Goal: Answer question/provide support: Share knowledge or assist other users

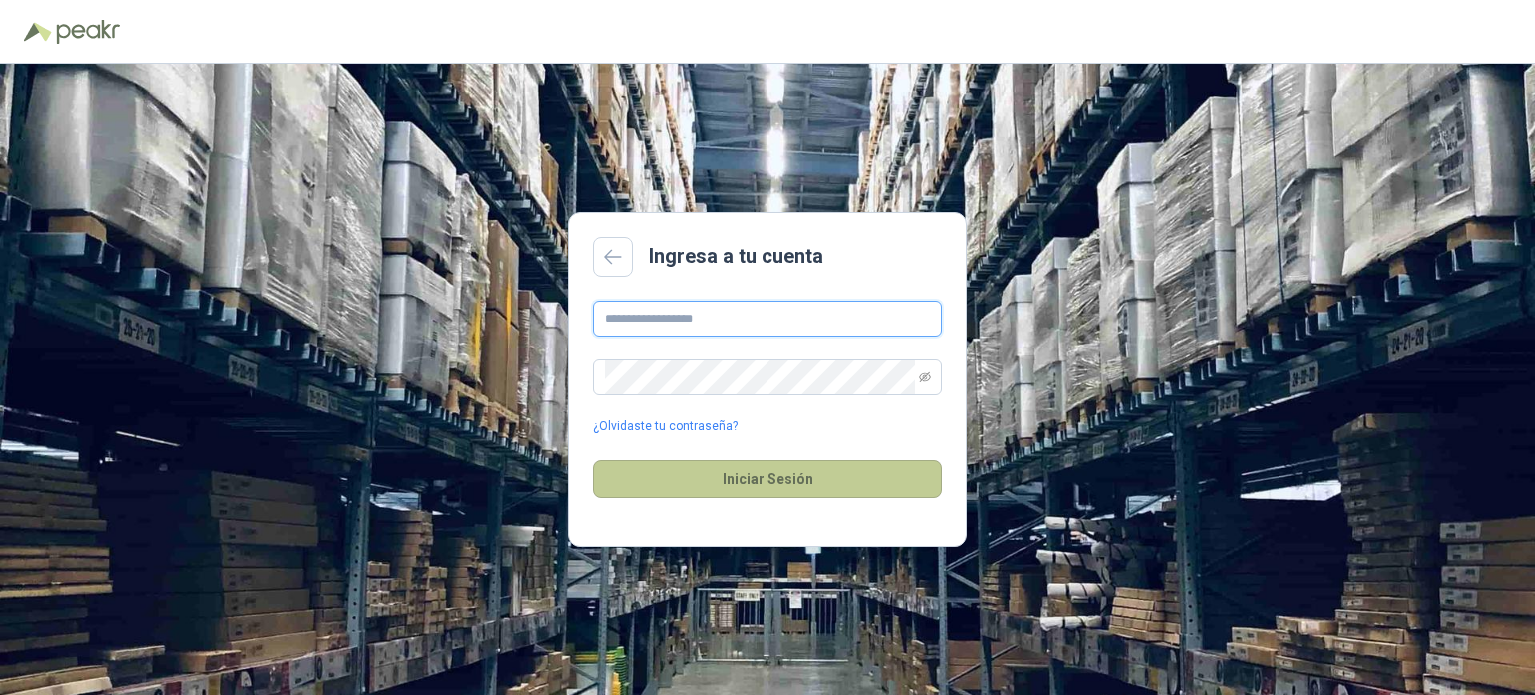
type input "**********"
click at [722, 479] on button "Iniciar Sesión" at bounding box center [768, 479] width 350 height 38
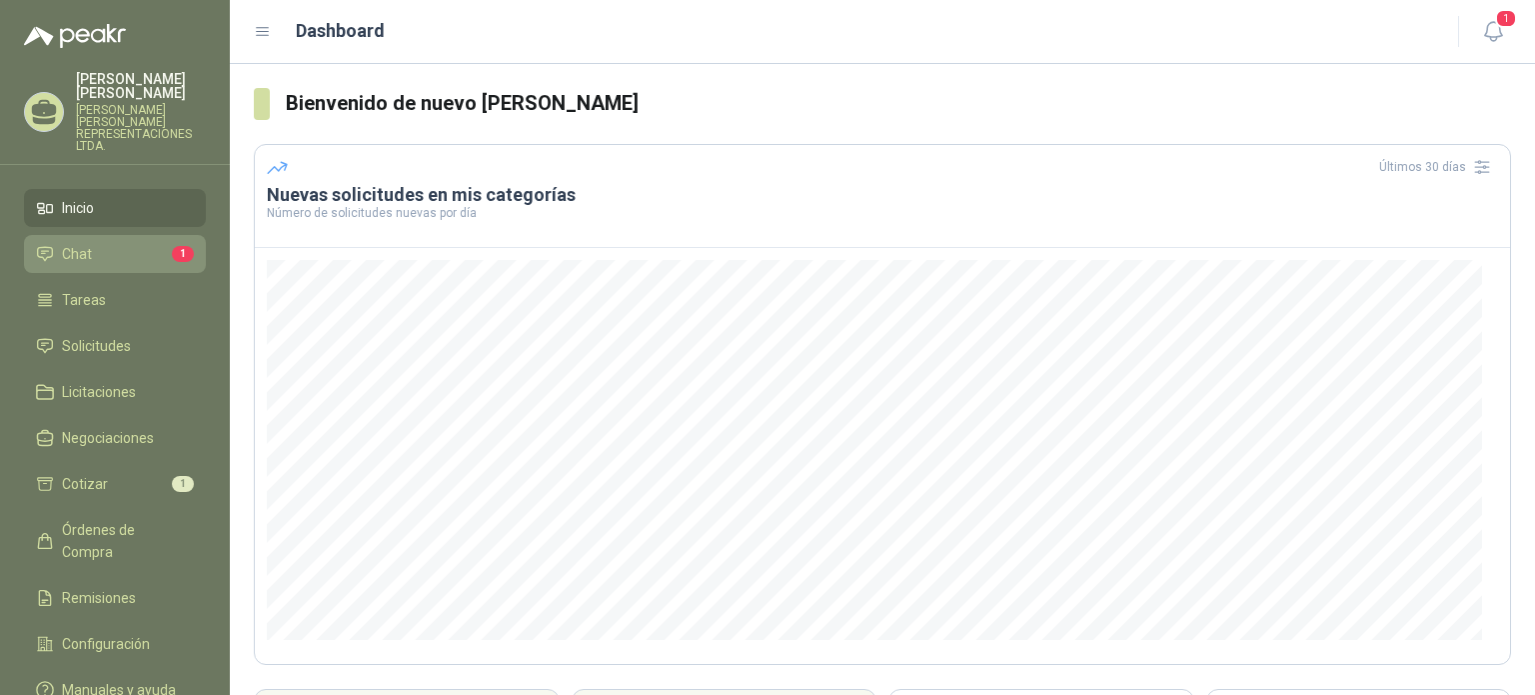
click at [77, 243] on span "Chat" at bounding box center [77, 254] width 30 height 22
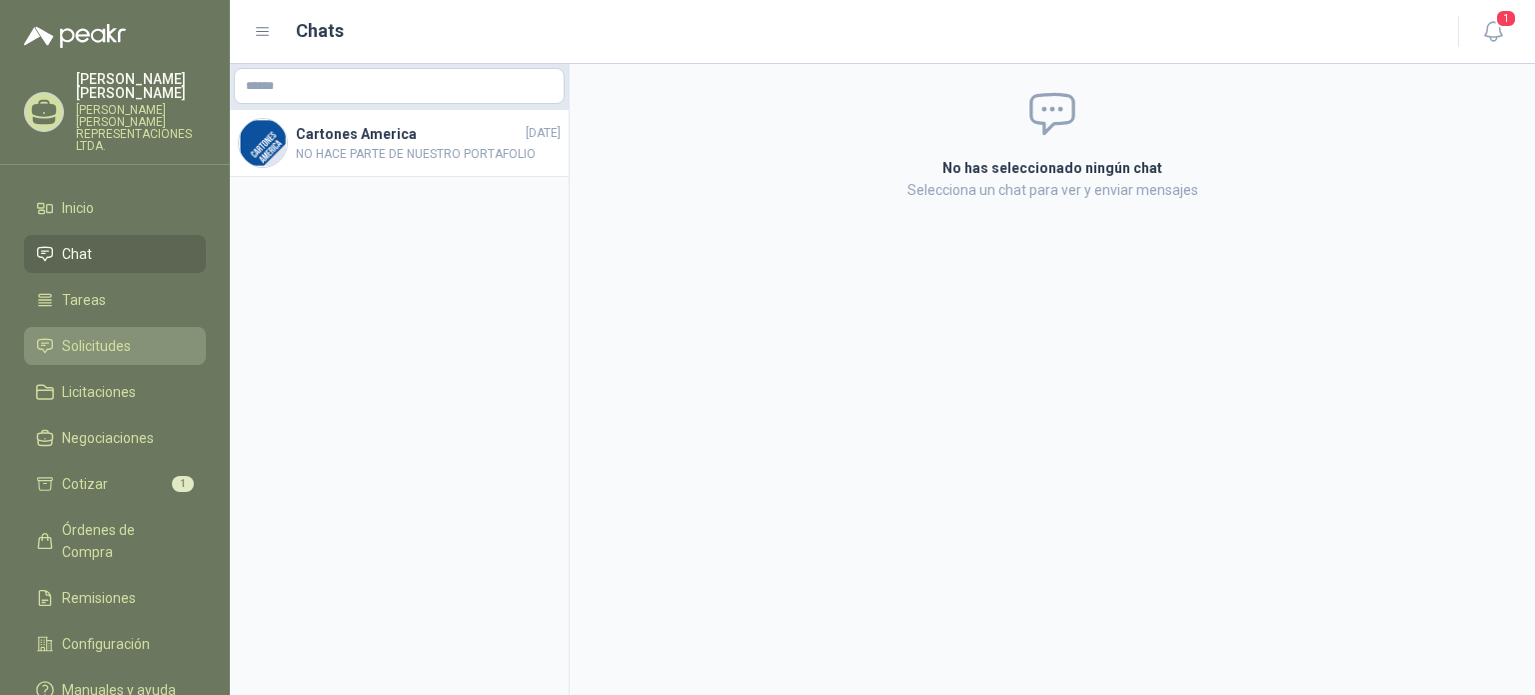
click at [113, 335] on span "Solicitudes" at bounding box center [96, 346] width 69 height 22
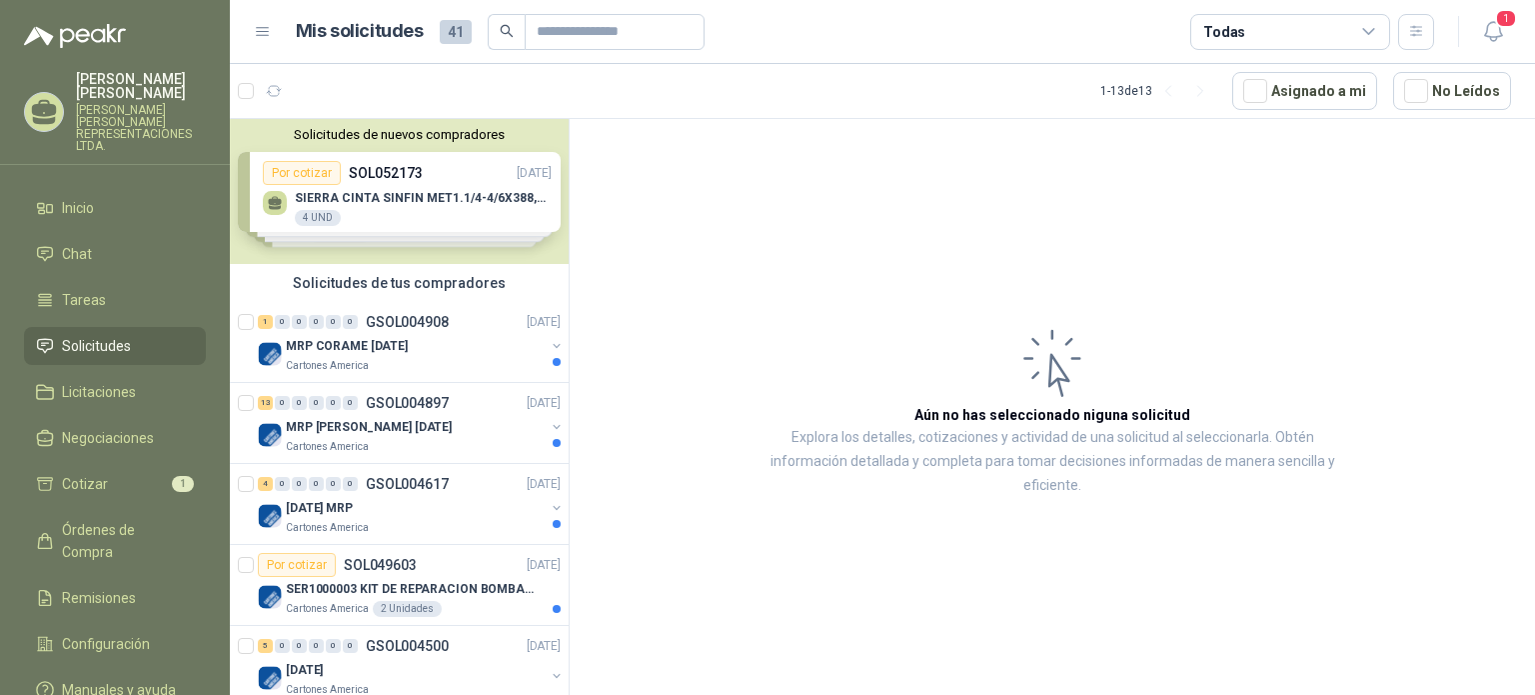
click at [379, 167] on div "Solicitudes de nuevos compradores Por cotizar SOL052173 [DATE] SIERRA CINTA SIN…" at bounding box center [399, 191] width 339 height 145
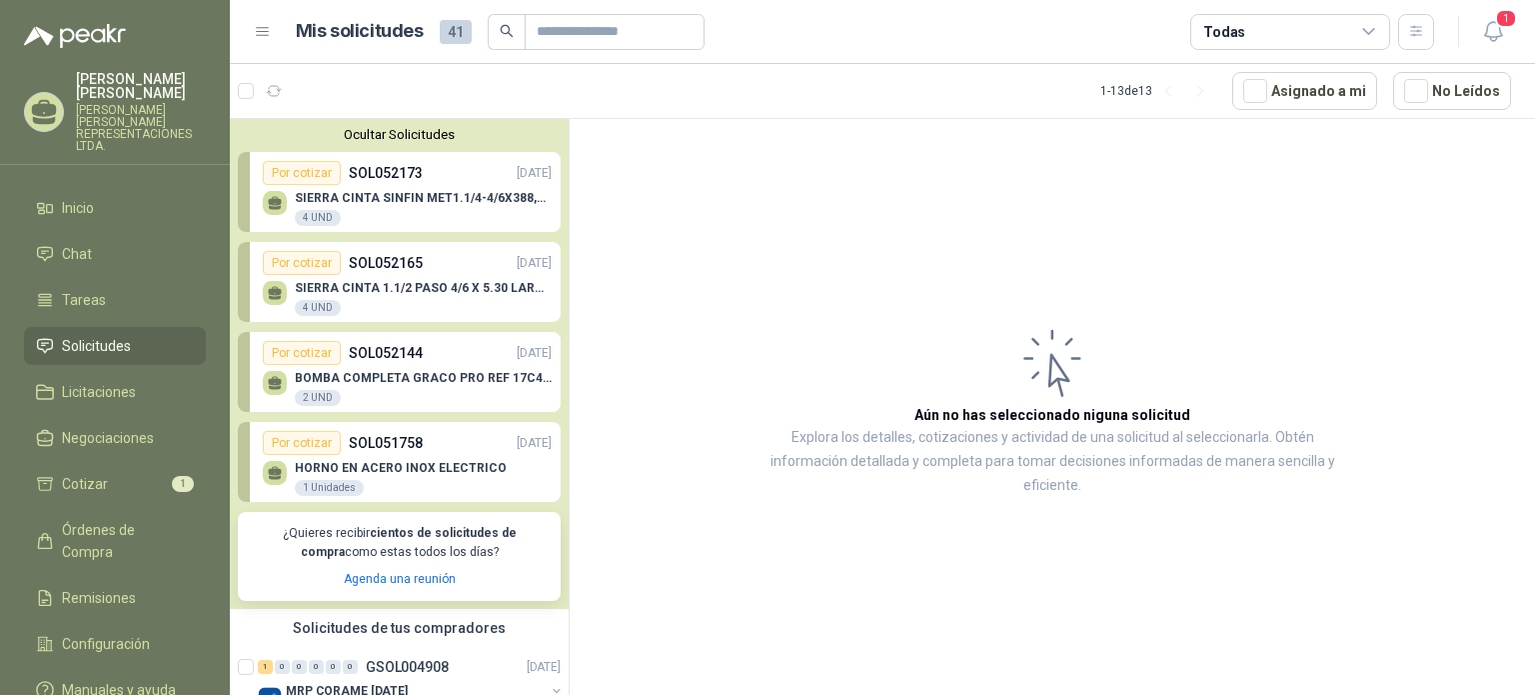
click at [392, 184] on div "Por cotizar SOL052173 [DATE]" at bounding box center [407, 173] width 289 height 24
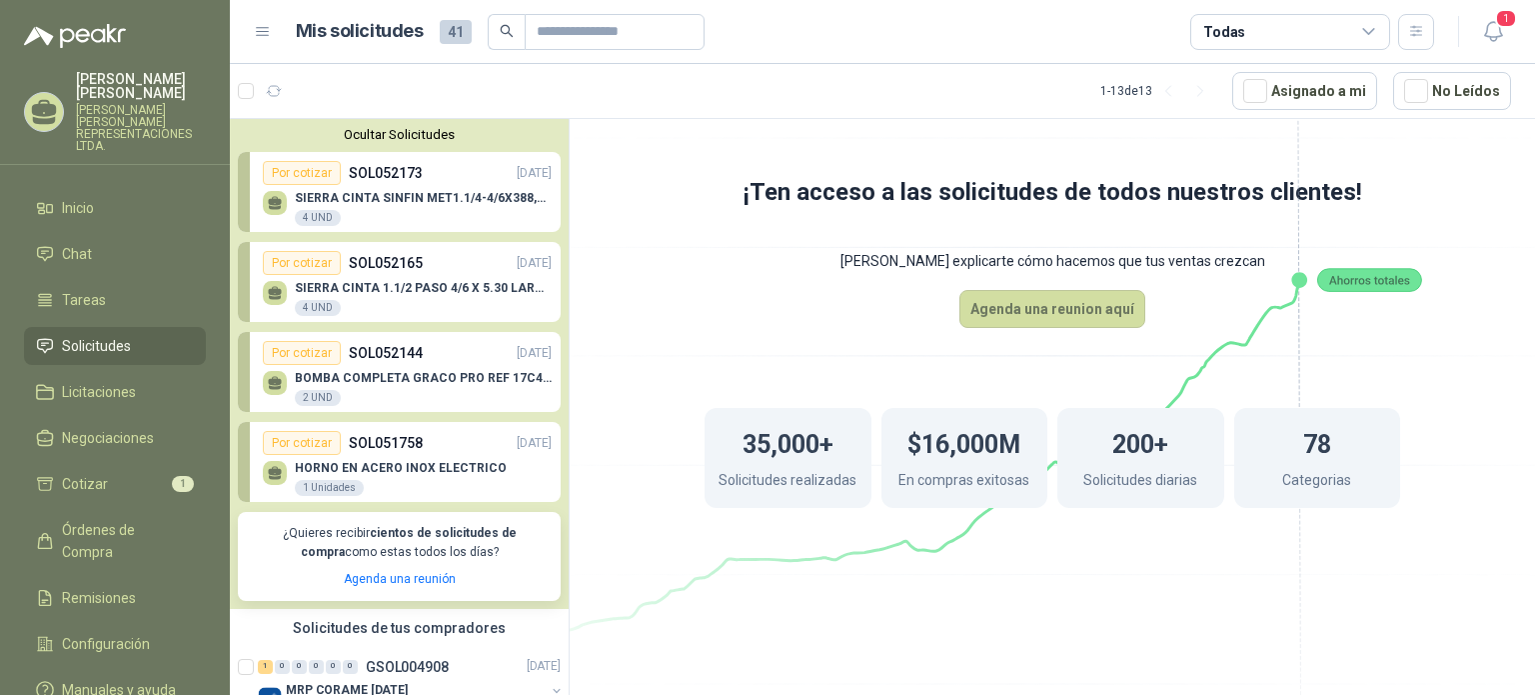
click at [296, 174] on div "Por cotizar" at bounding box center [302, 173] width 78 height 24
click at [406, 214] on div "SIERRA CINTA SINFIN MET1.1/4-4/6X388,5CM 4 UND" at bounding box center [423, 209] width 257 height 36
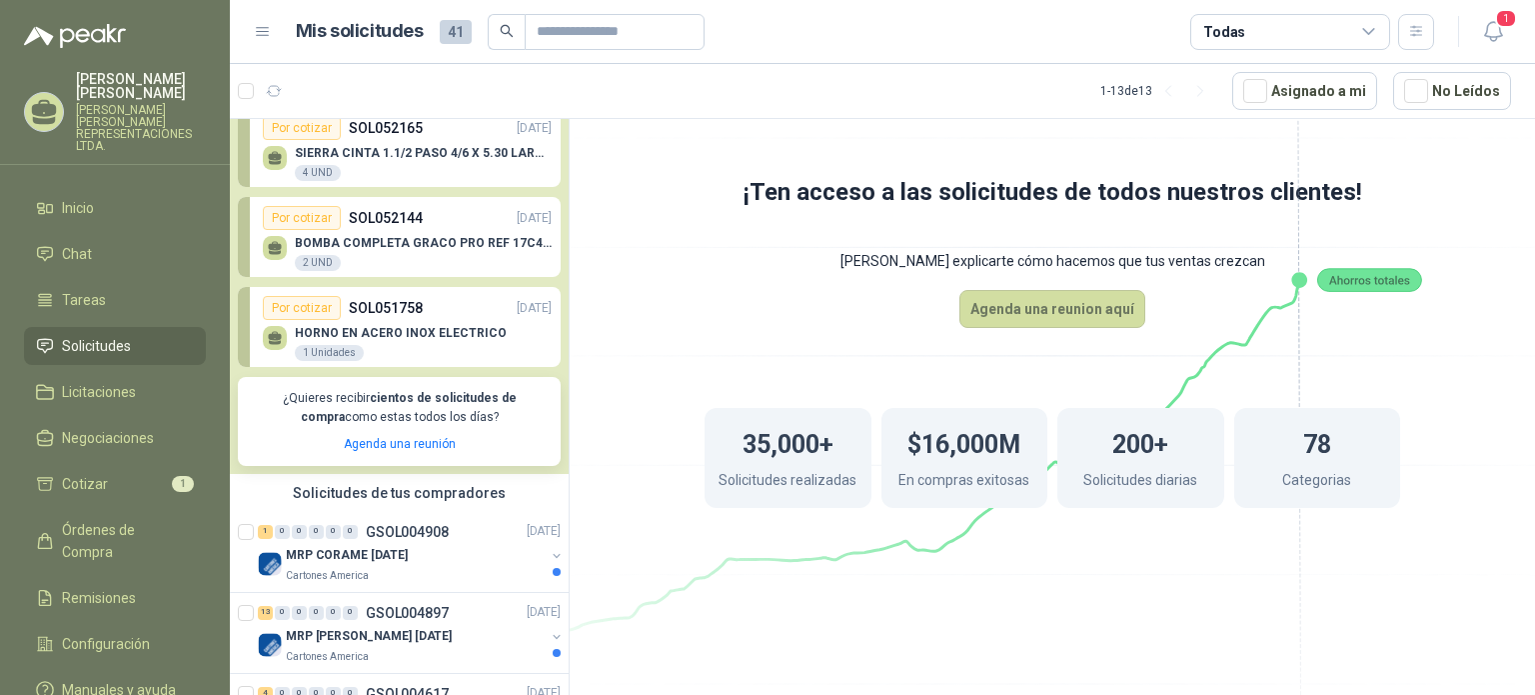
scroll to position [300, 0]
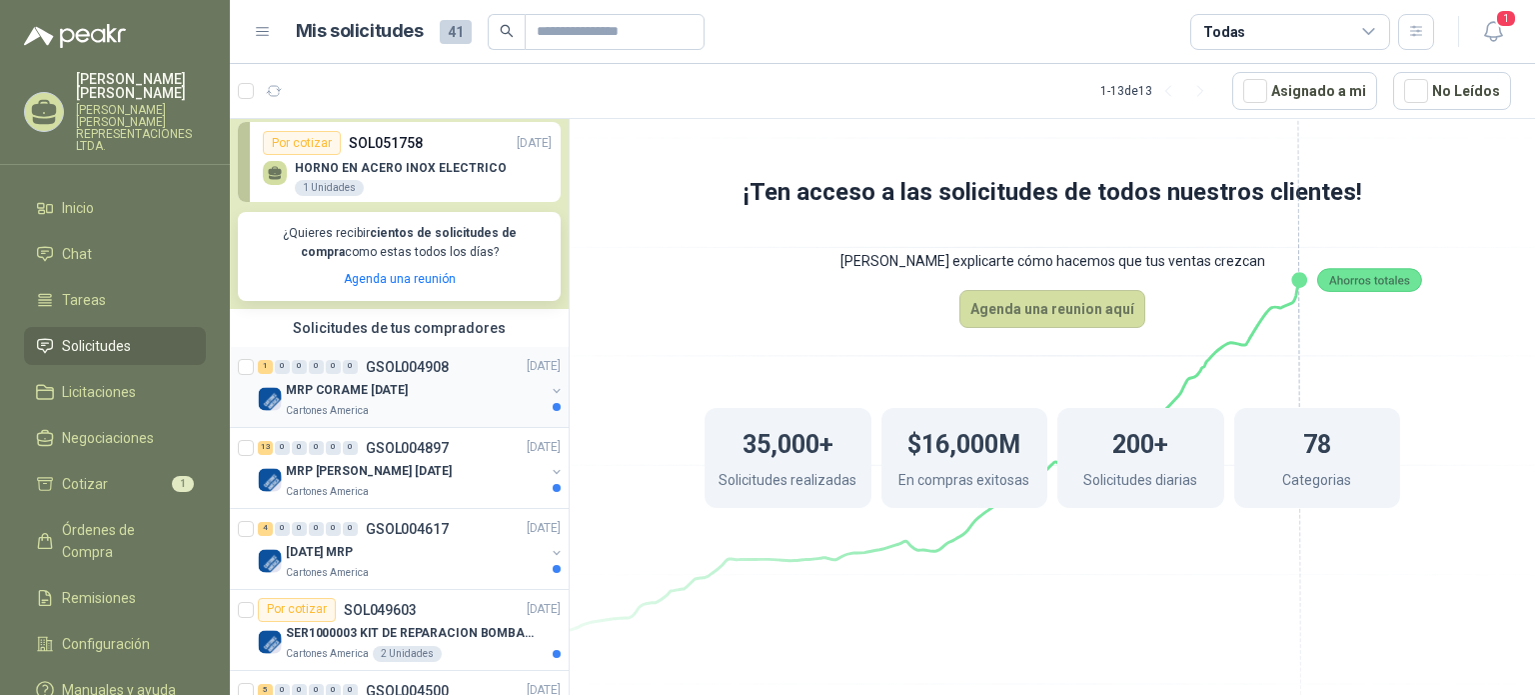
click at [408, 395] on p "MRP CORAME [DATE]" at bounding box center [347, 390] width 122 height 19
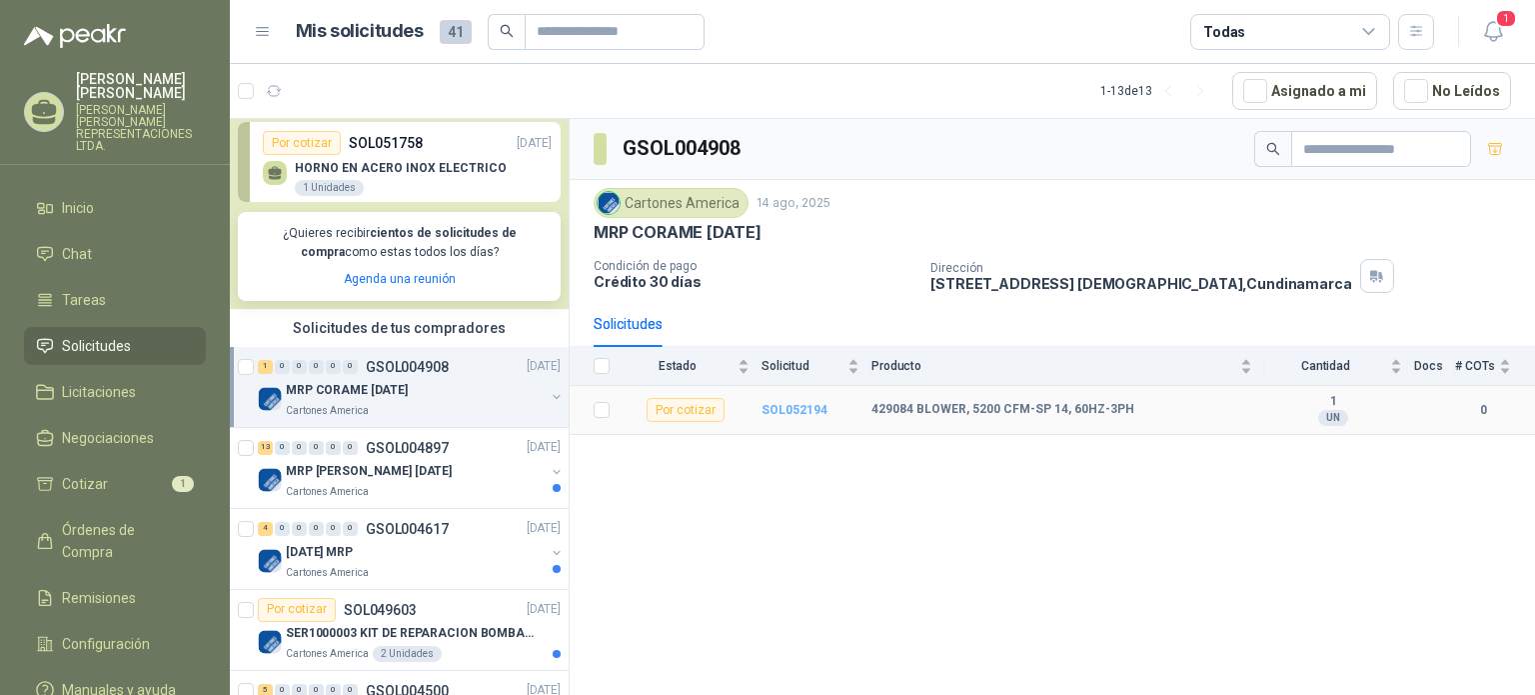
click at [791, 409] on b "SOL052194" at bounding box center [795, 410] width 66 height 14
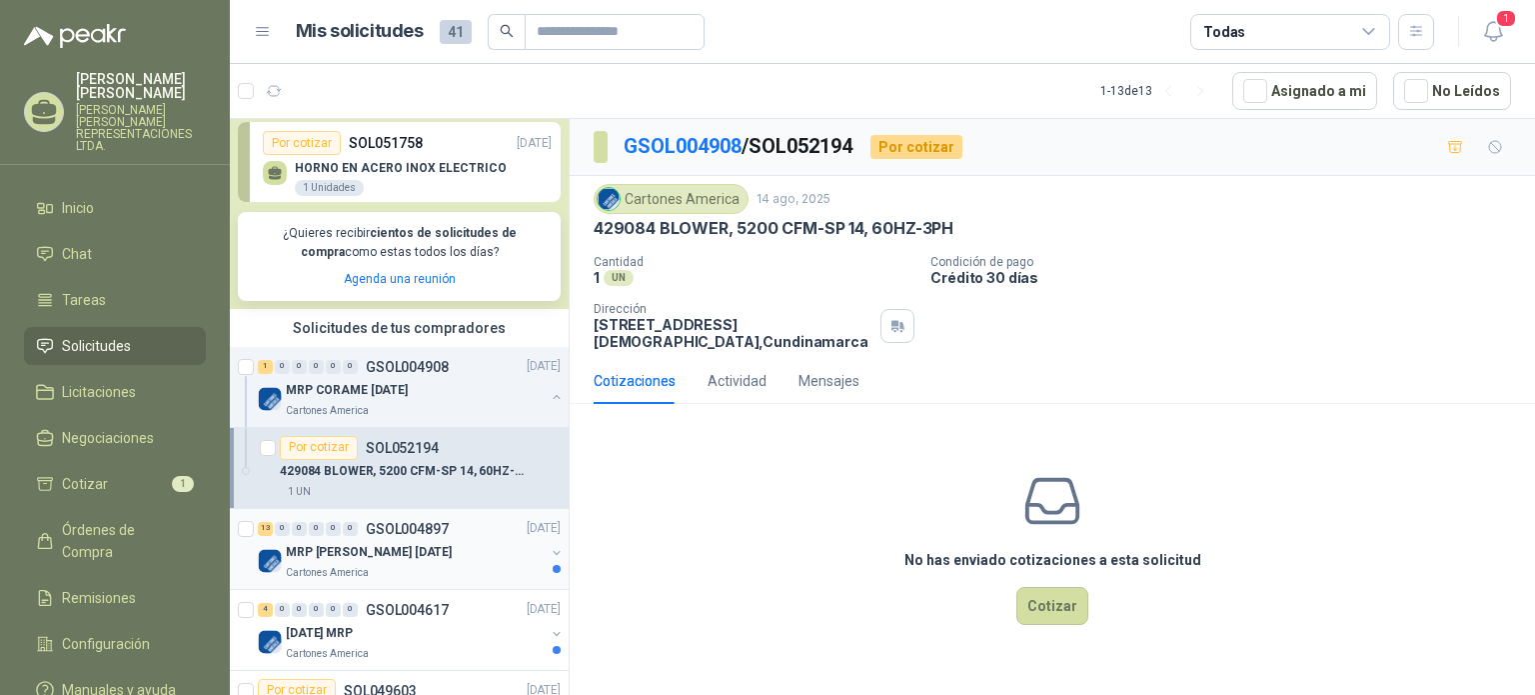
click at [373, 555] on p "MRP [PERSON_NAME] [DATE]" at bounding box center [369, 552] width 166 height 19
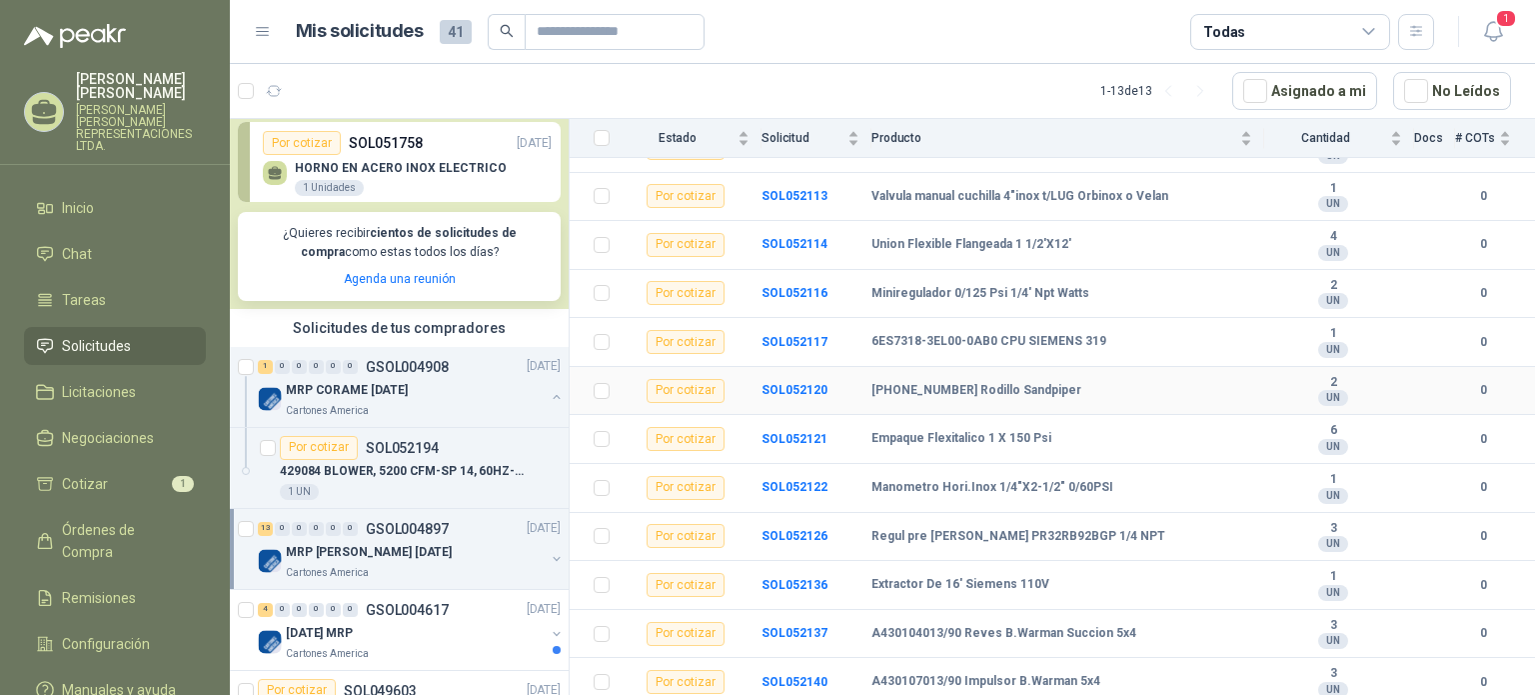
scroll to position [314, 0]
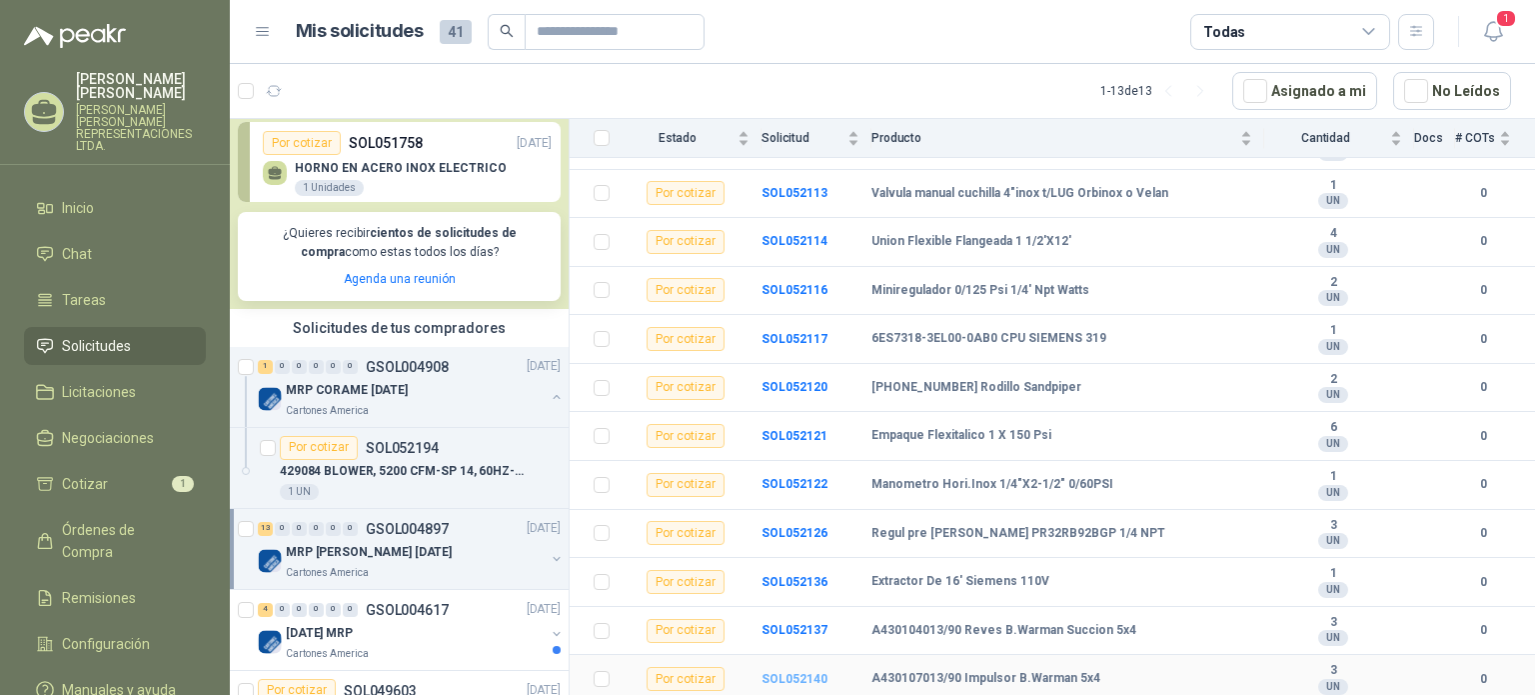
click at [797, 675] on b "SOL052140" at bounding box center [795, 679] width 66 height 14
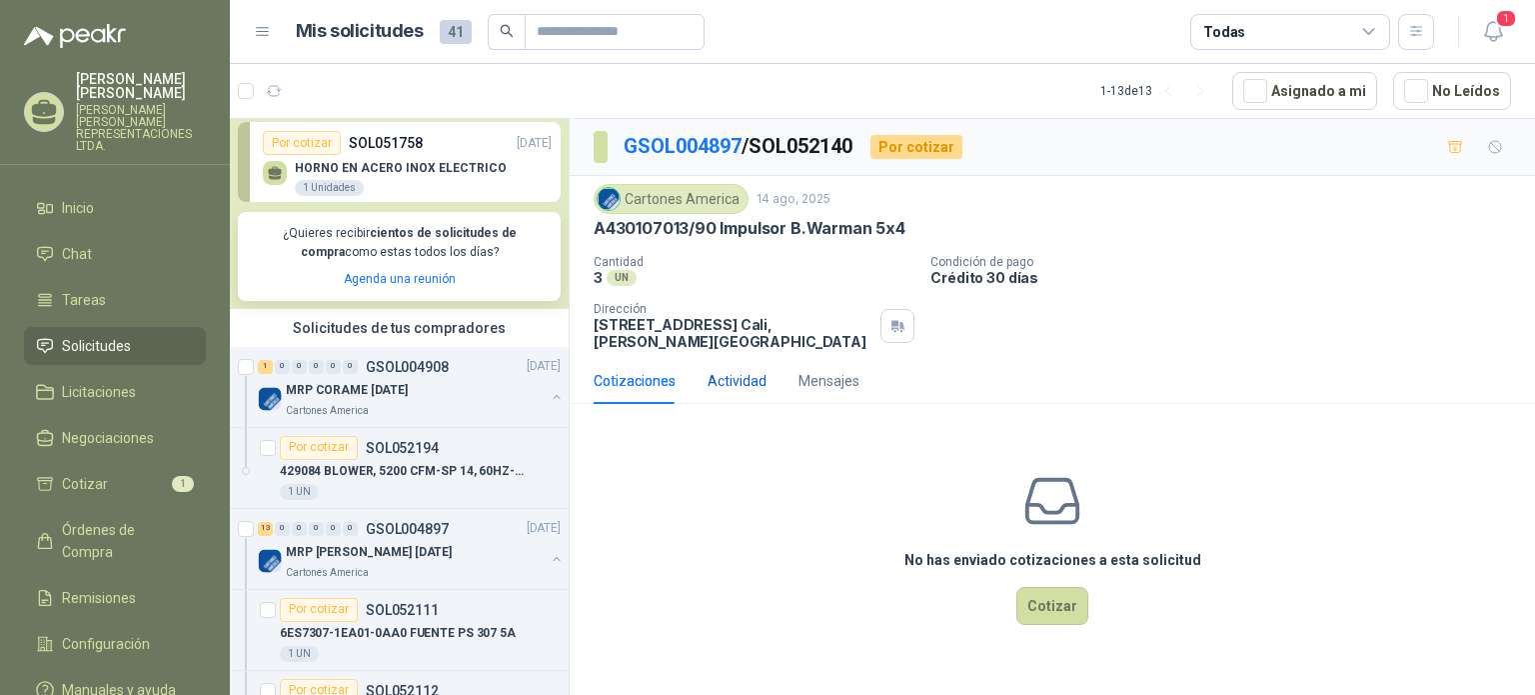
click at [747, 376] on div "Actividad" at bounding box center [737, 381] width 59 height 22
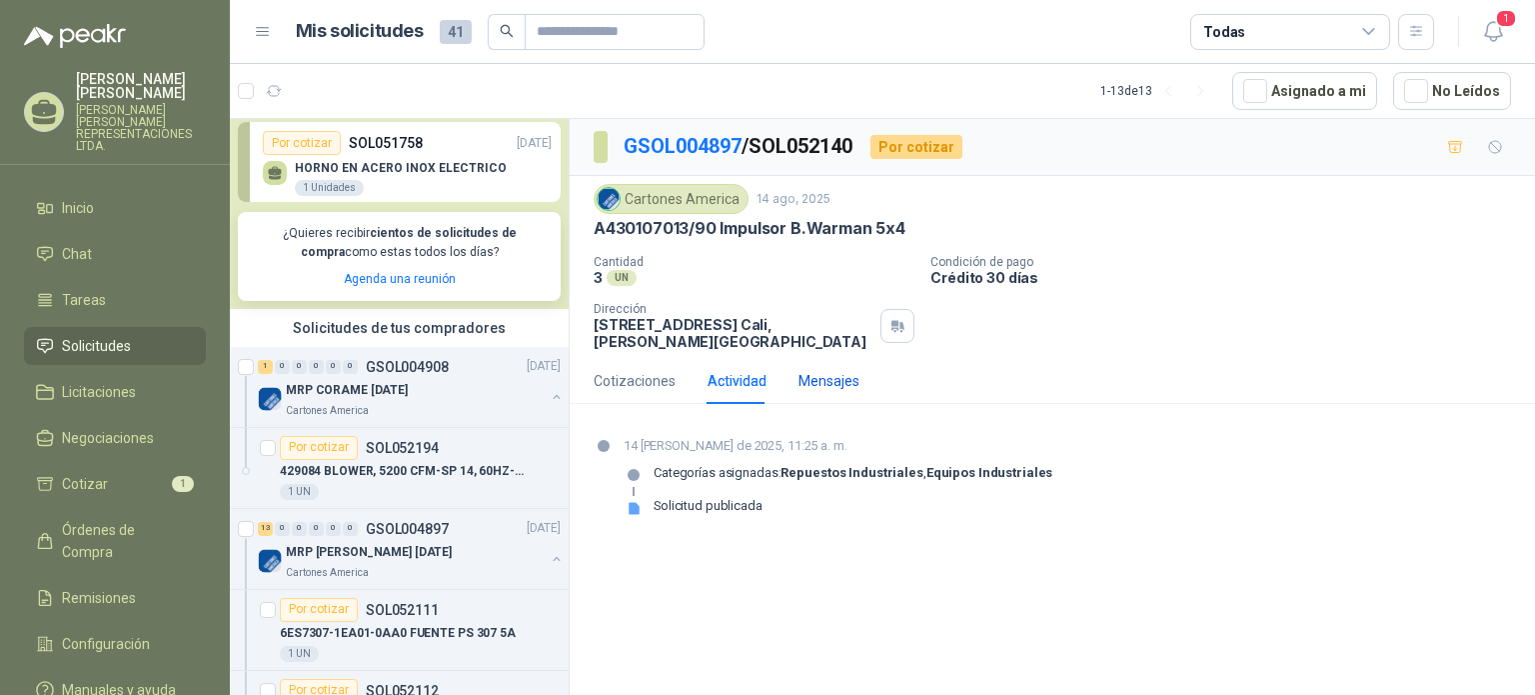
click at [839, 385] on div "Mensajes" at bounding box center [829, 381] width 61 height 22
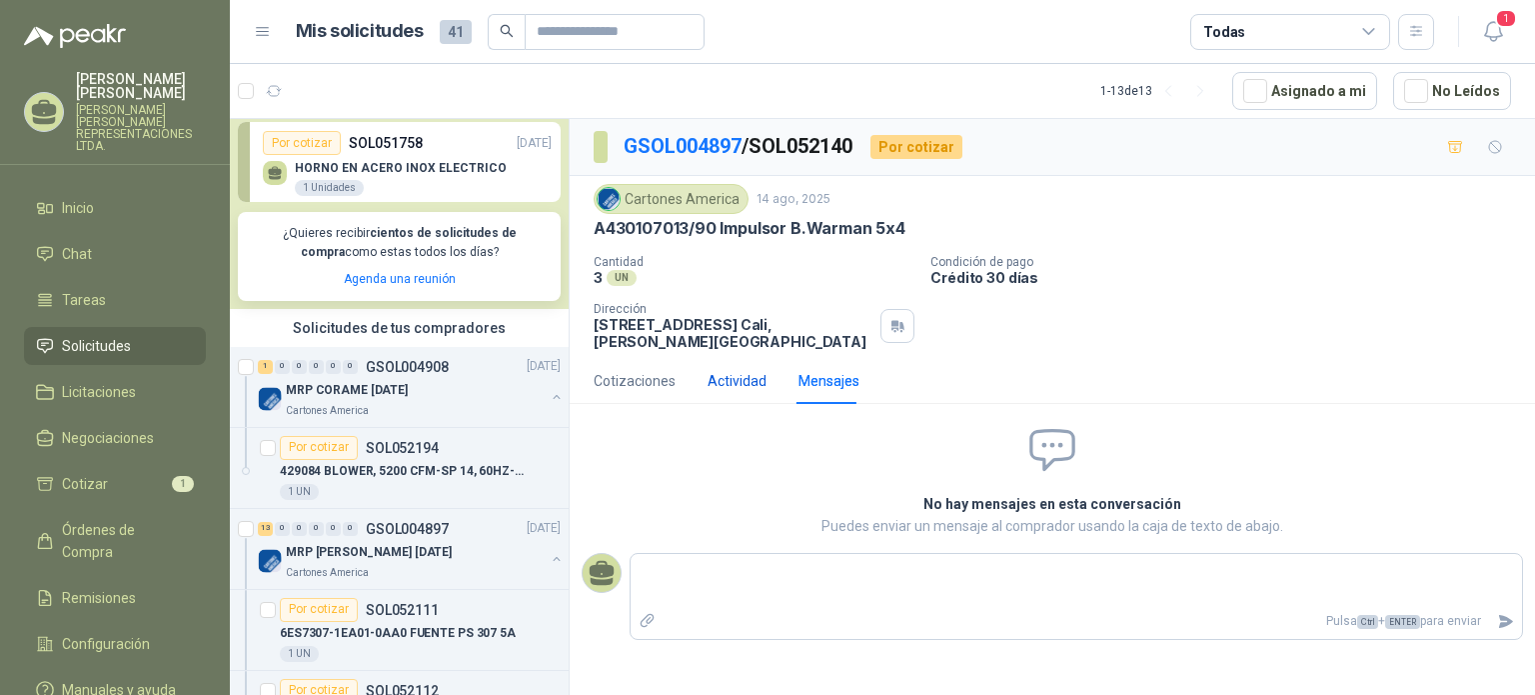
click at [746, 375] on div "Actividad" at bounding box center [737, 381] width 59 height 22
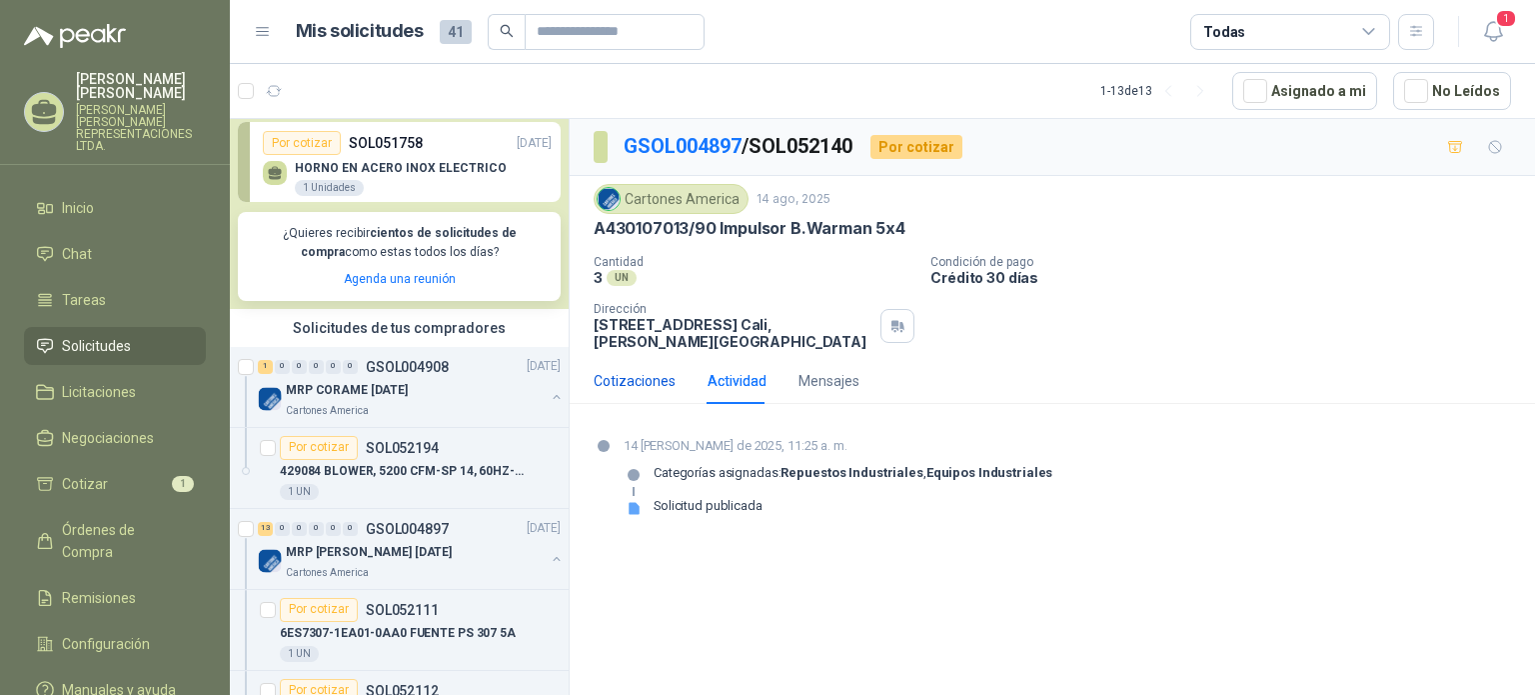
click at [652, 383] on div "Cotizaciones" at bounding box center [635, 381] width 82 height 22
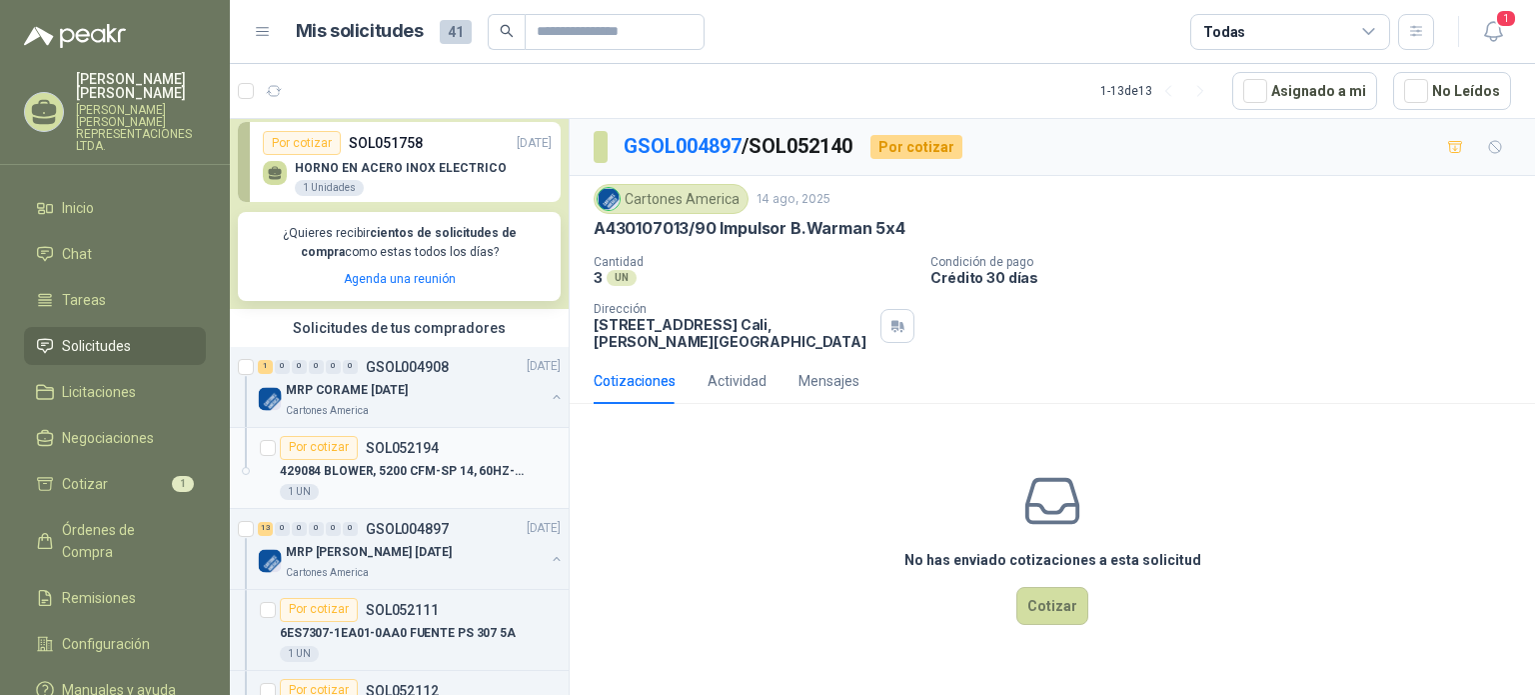
click at [324, 447] on div "Por cotizar" at bounding box center [319, 448] width 78 height 24
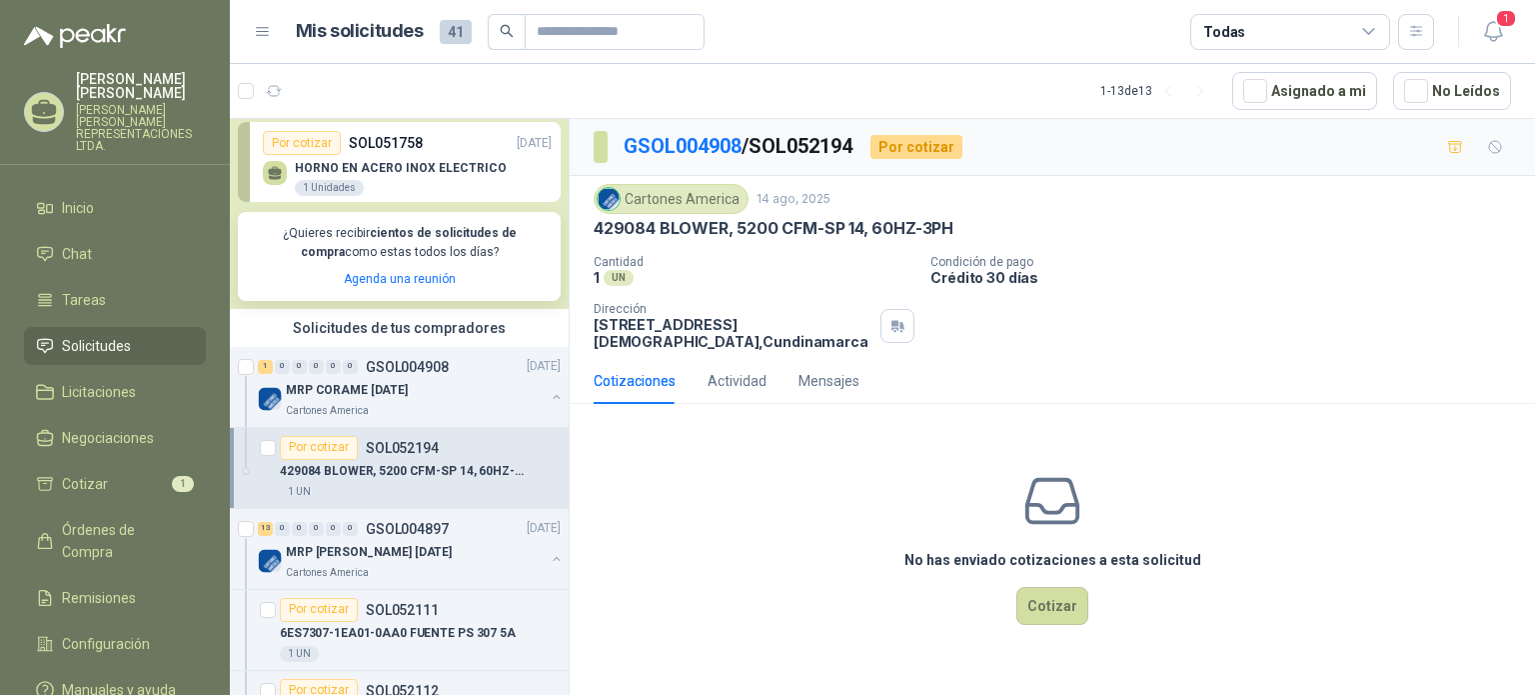
click at [335, 175] on p "HORNO EN ACERO INOX ELECTRICO" at bounding box center [401, 168] width 212 height 14
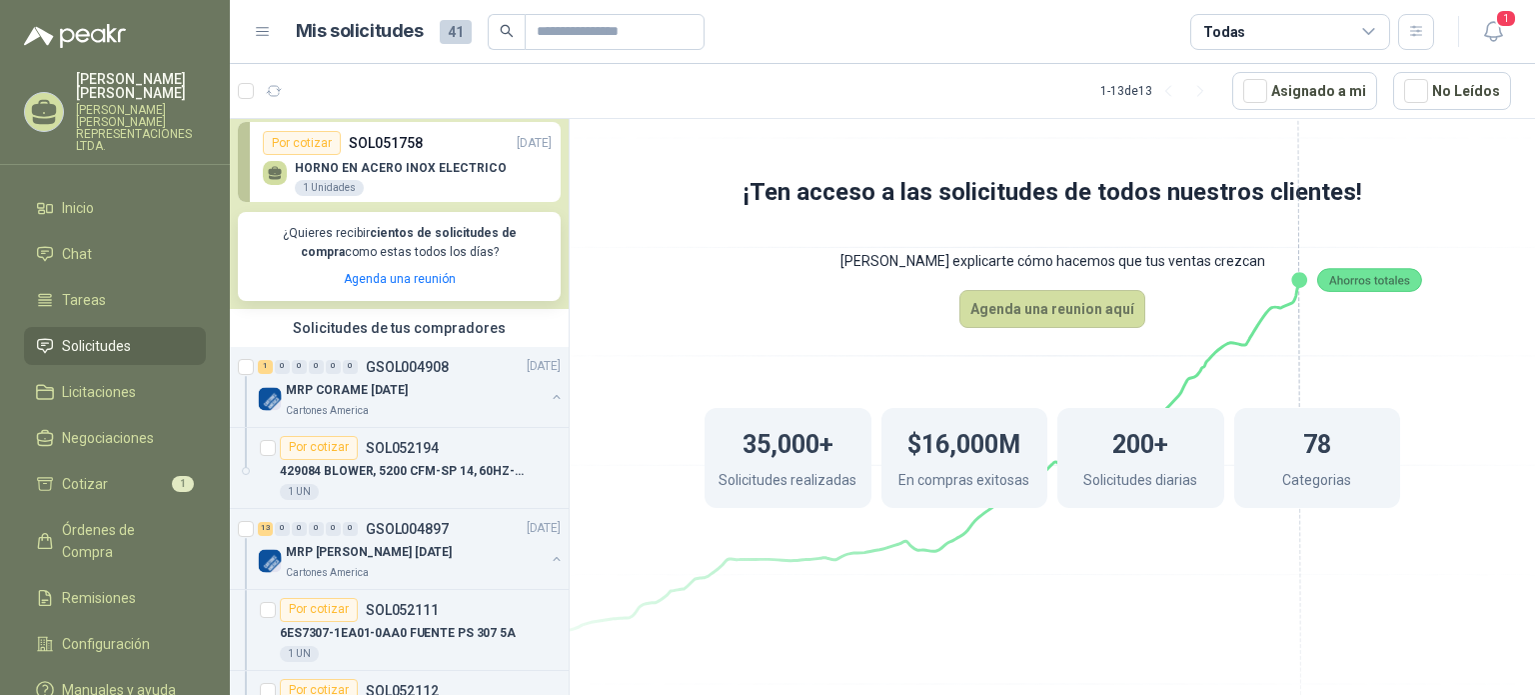
click at [300, 148] on div "Por cotizar" at bounding box center [302, 143] width 78 height 24
click at [400, 139] on p "SOL051758" at bounding box center [386, 143] width 74 height 22
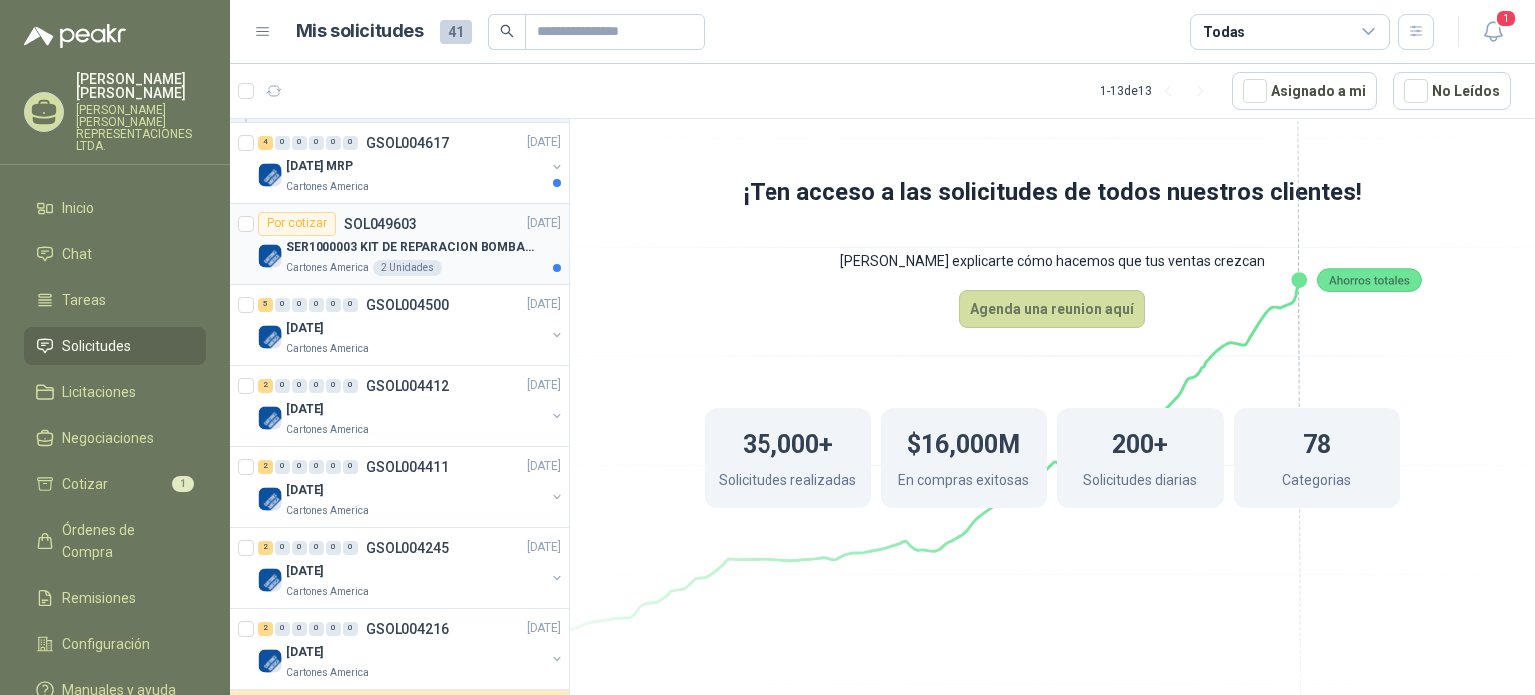
scroll to position [1699, 0]
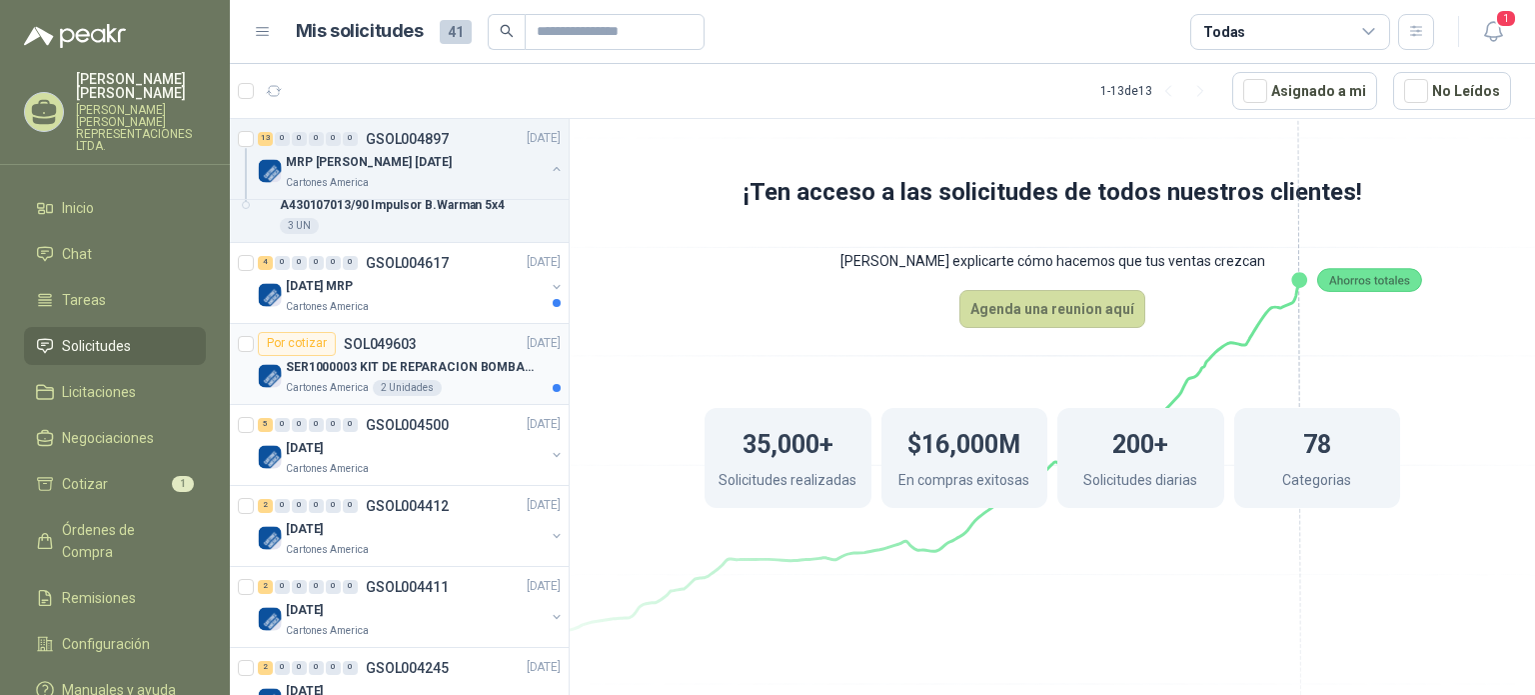
click at [344, 359] on p "SER1000003 KIT DE REPARACION BOMBA WILDEN" at bounding box center [410, 367] width 249 height 19
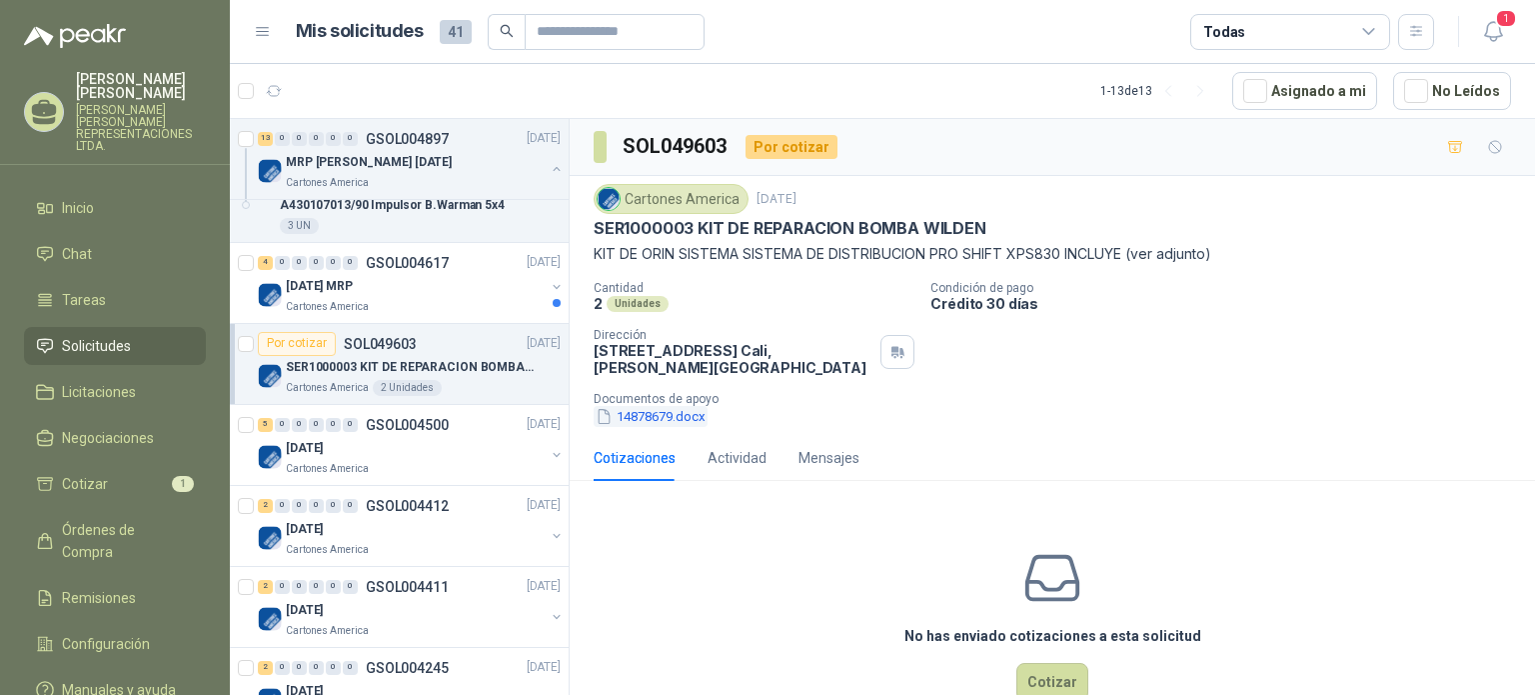
click at [660, 419] on button "14878679.docx" at bounding box center [651, 416] width 114 height 21
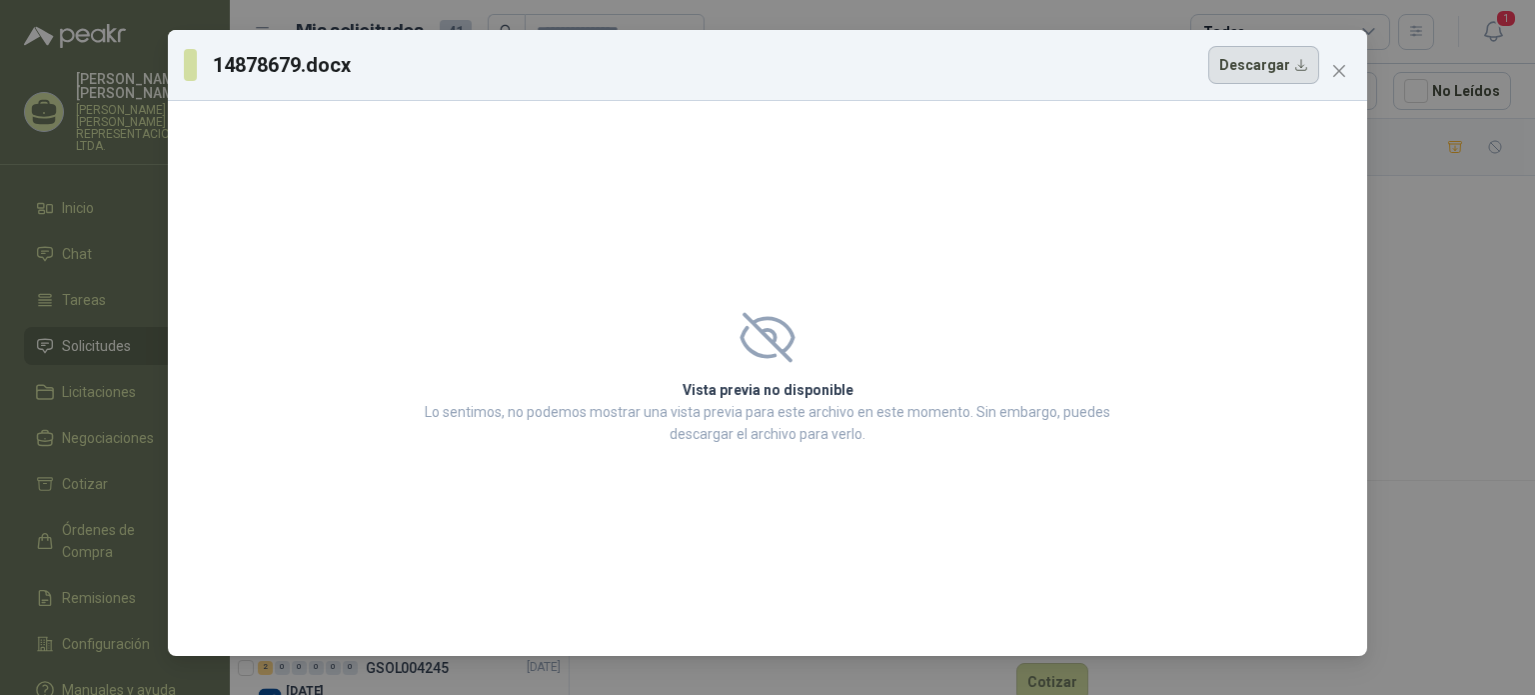
click at [1261, 67] on button "Descargar" at bounding box center [1264, 65] width 111 height 38
click at [1348, 73] on span "Close" at bounding box center [1340, 71] width 32 height 16
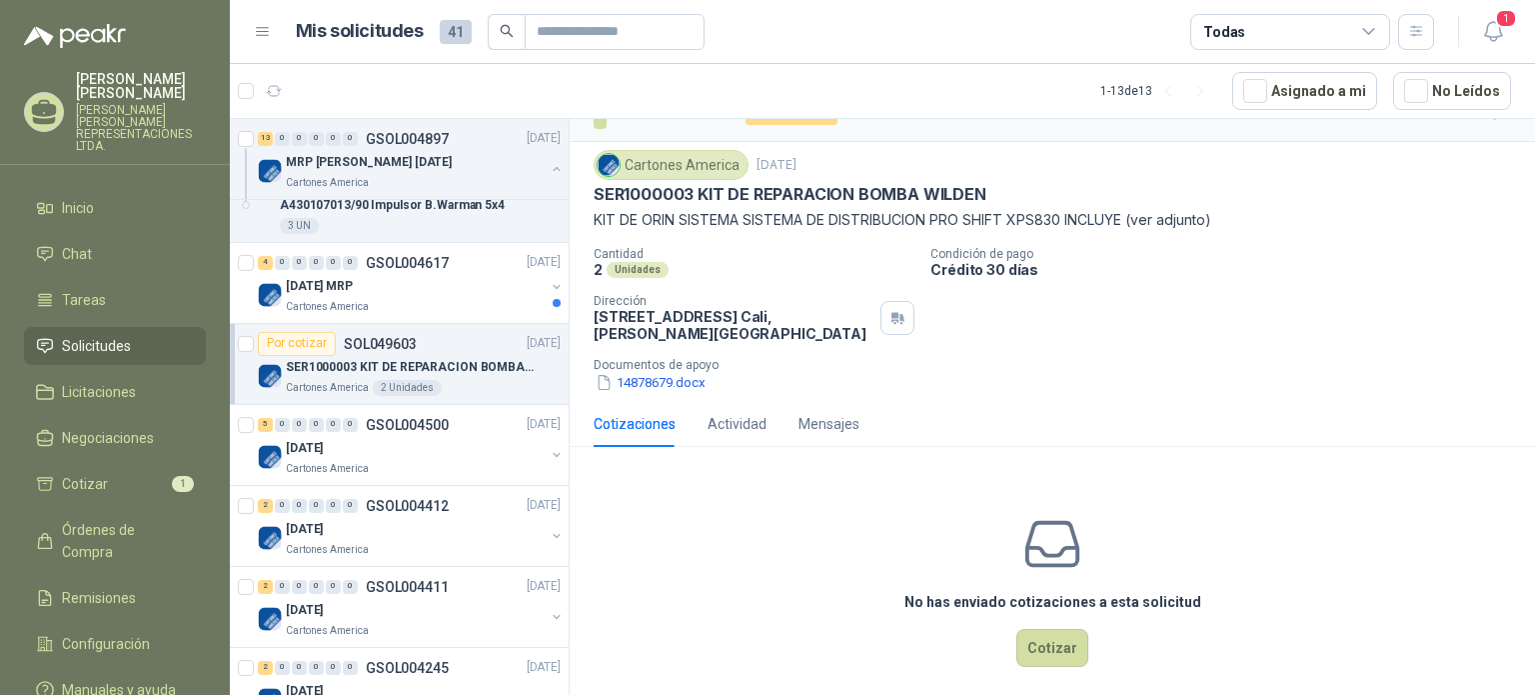
scroll to position [49, 0]
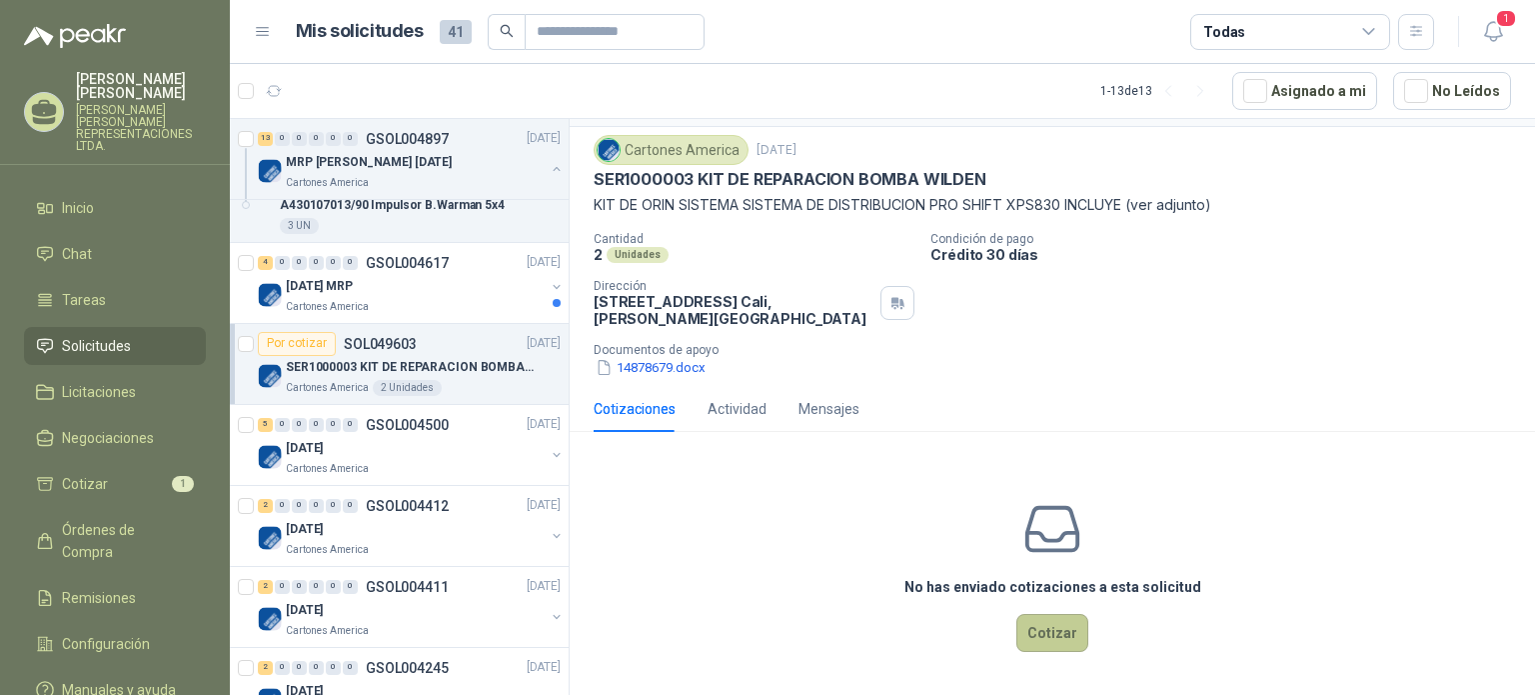
click at [1044, 633] on button "Cotizar" at bounding box center [1053, 633] width 72 height 38
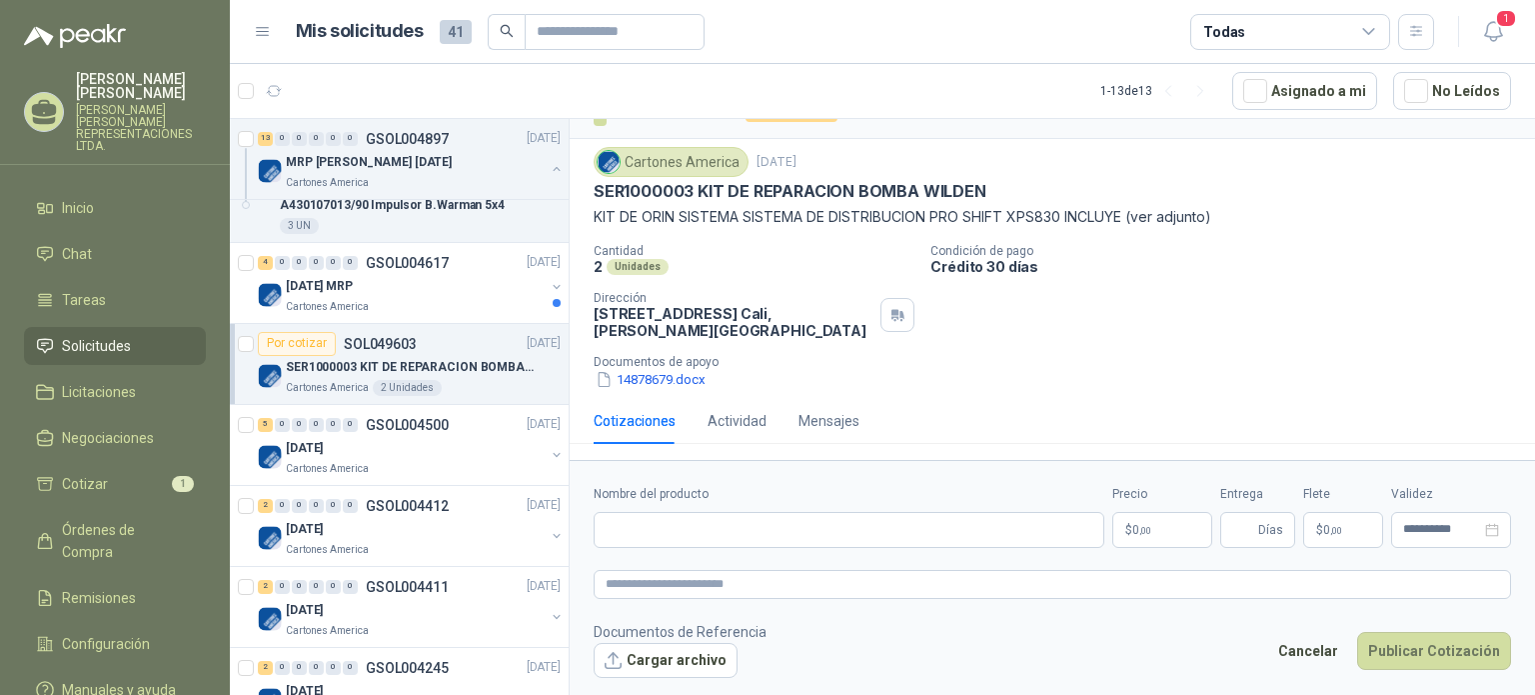
scroll to position [36, 0]
click at [80, 235] on link "Chat" at bounding box center [115, 254] width 182 height 38
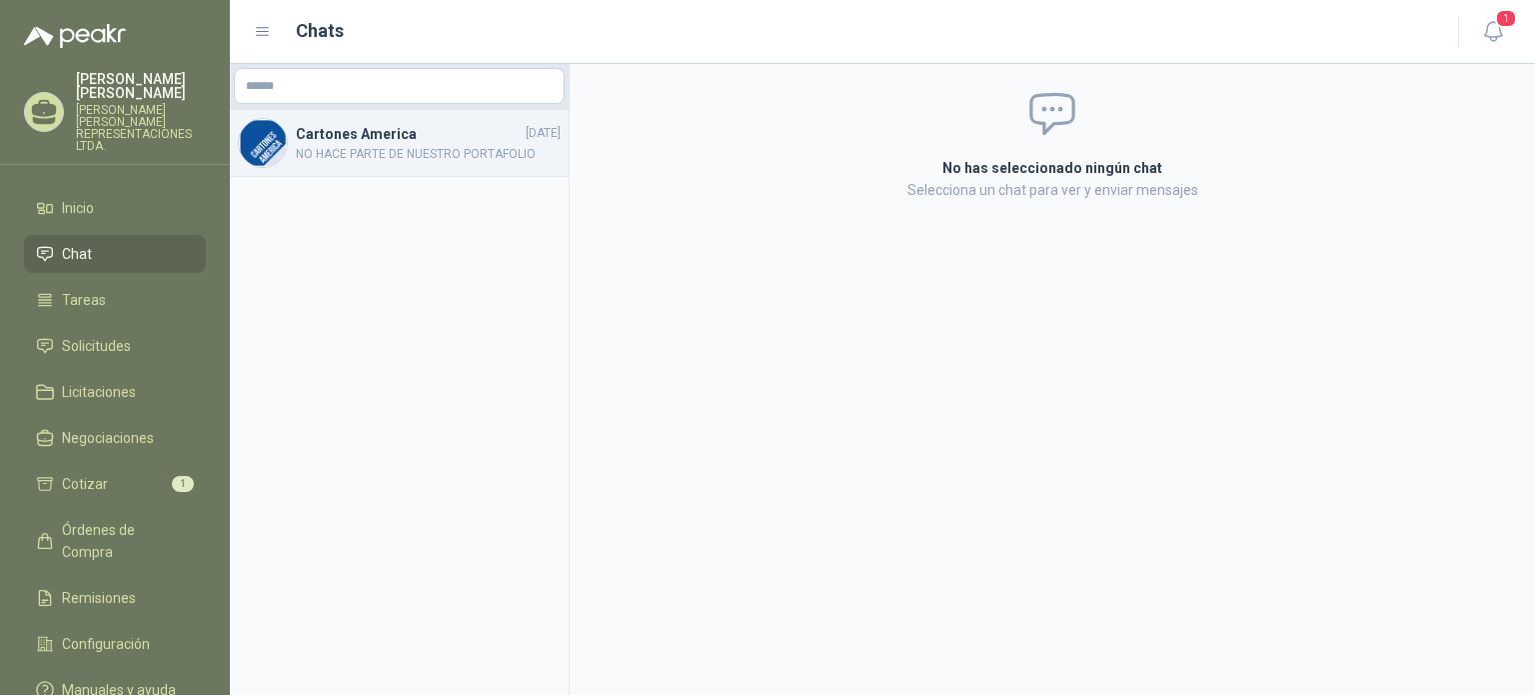
click at [328, 132] on h4 "Cartones America" at bounding box center [409, 134] width 226 height 22
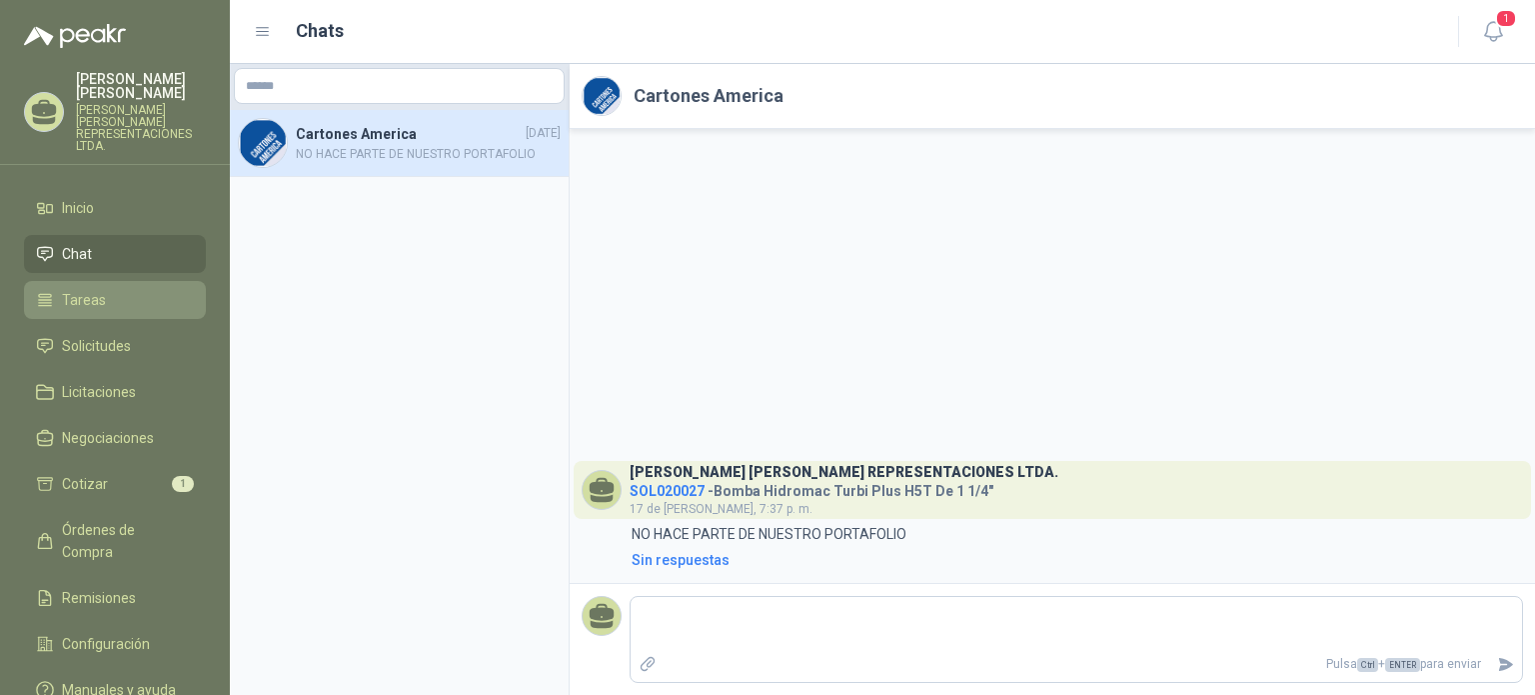
click at [62, 289] on span "Tareas" at bounding box center [84, 300] width 44 height 22
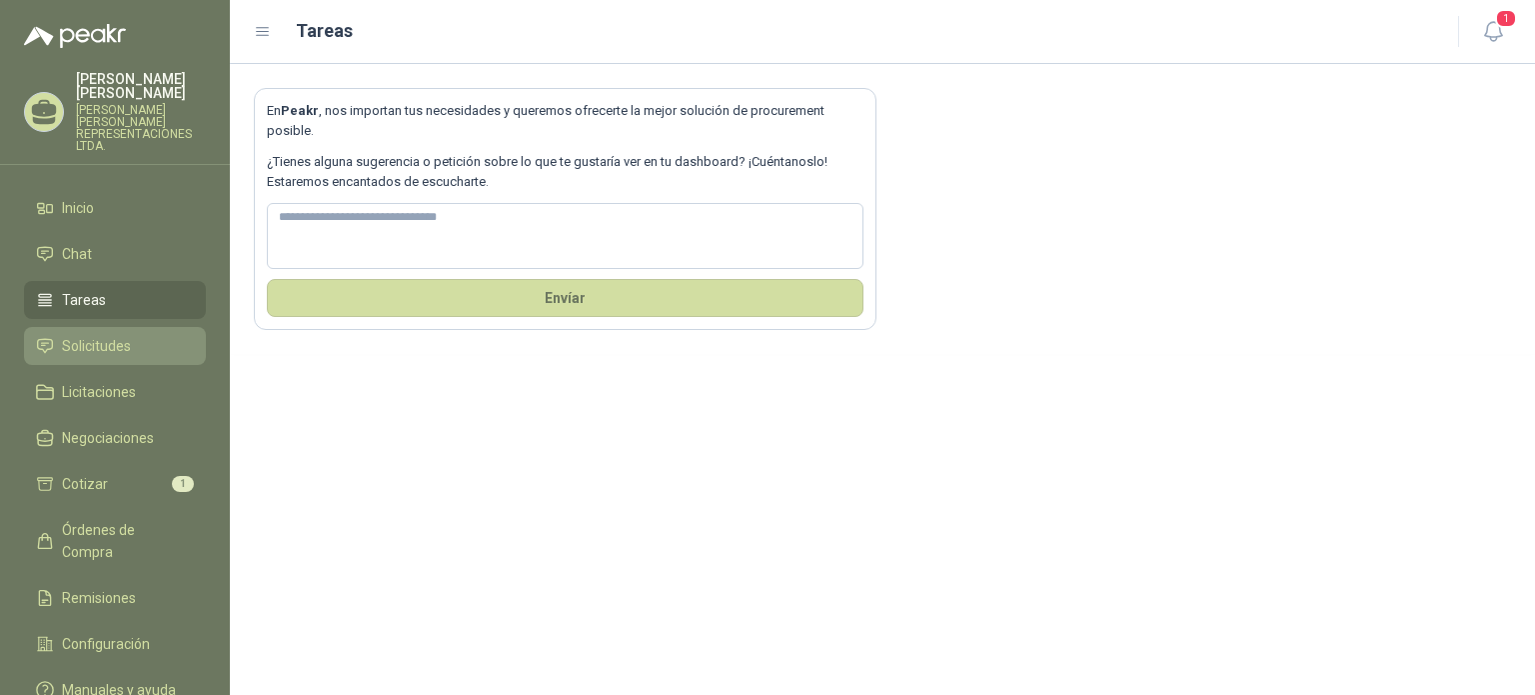
click at [92, 335] on span "Solicitudes" at bounding box center [96, 346] width 69 height 22
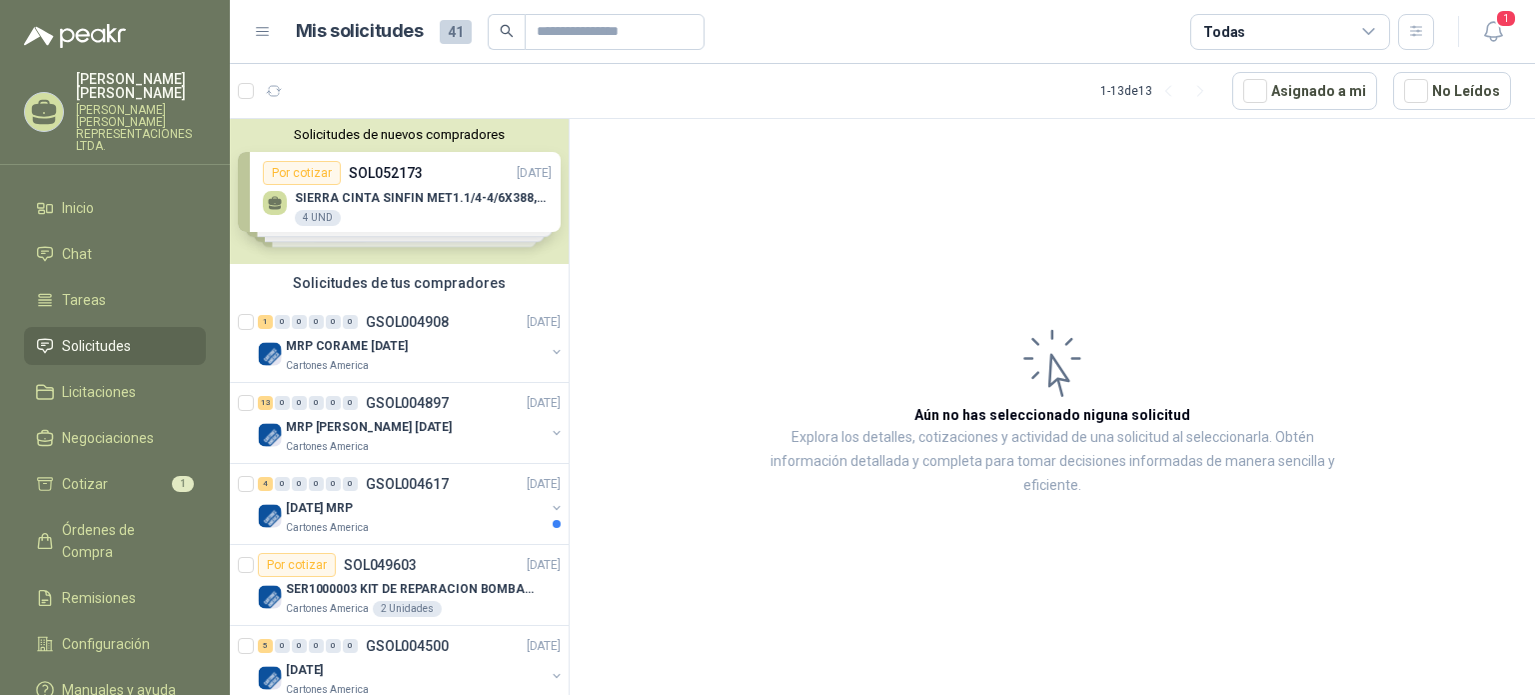
click at [390, 199] on div "Solicitudes de nuevos compradores Por cotizar SOL052173 [DATE] SIERRA CINTA SIN…" at bounding box center [399, 191] width 339 height 145
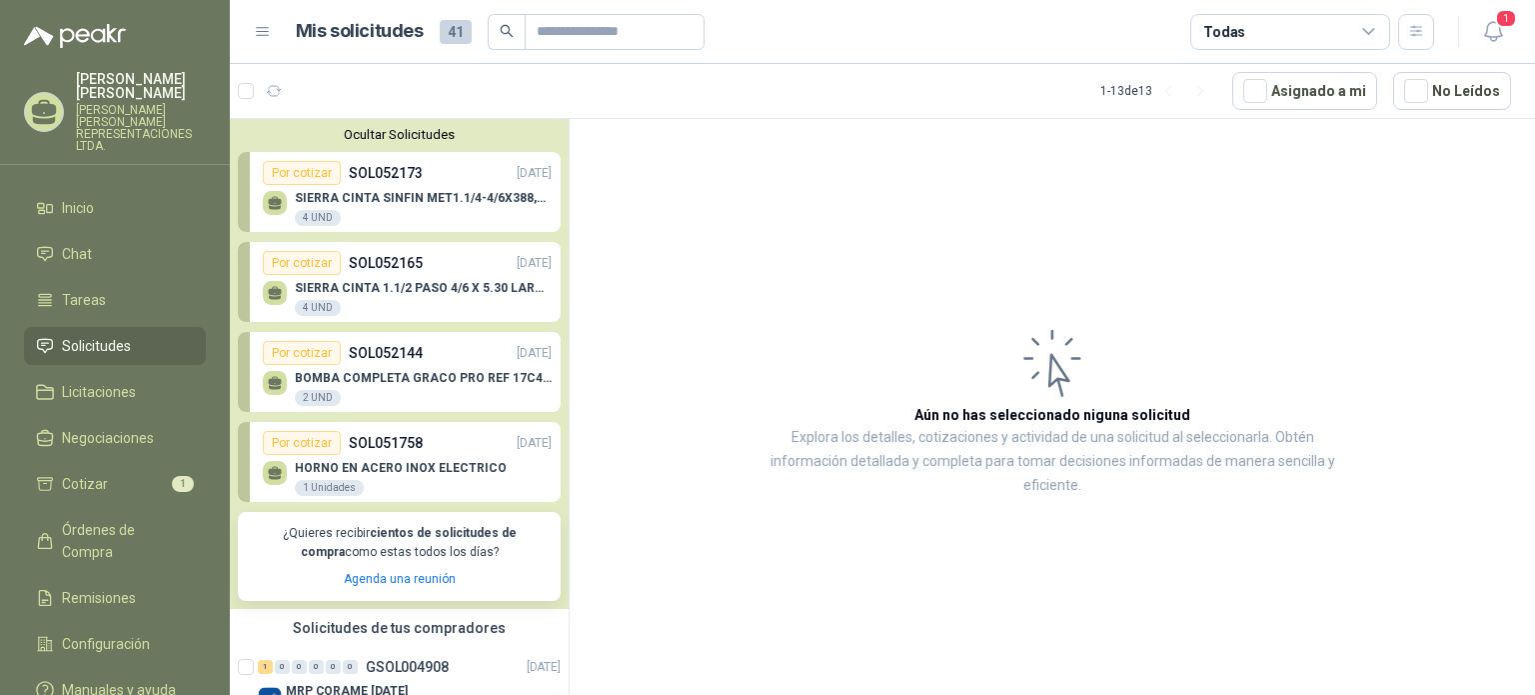
click at [368, 169] on p "SOL052173" at bounding box center [386, 173] width 74 height 22
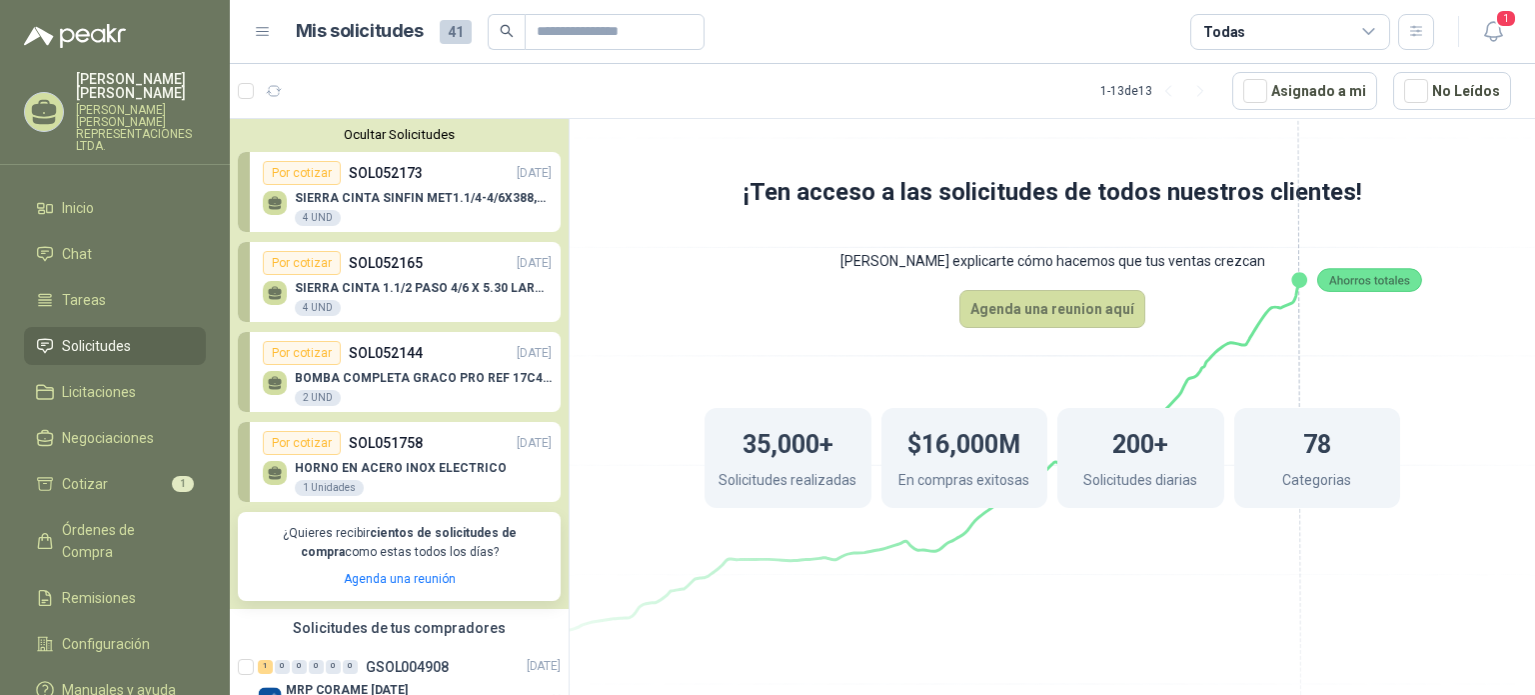
click at [394, 167] on p "SOL052173" at bounding box center [386, 173] width 74 height 22
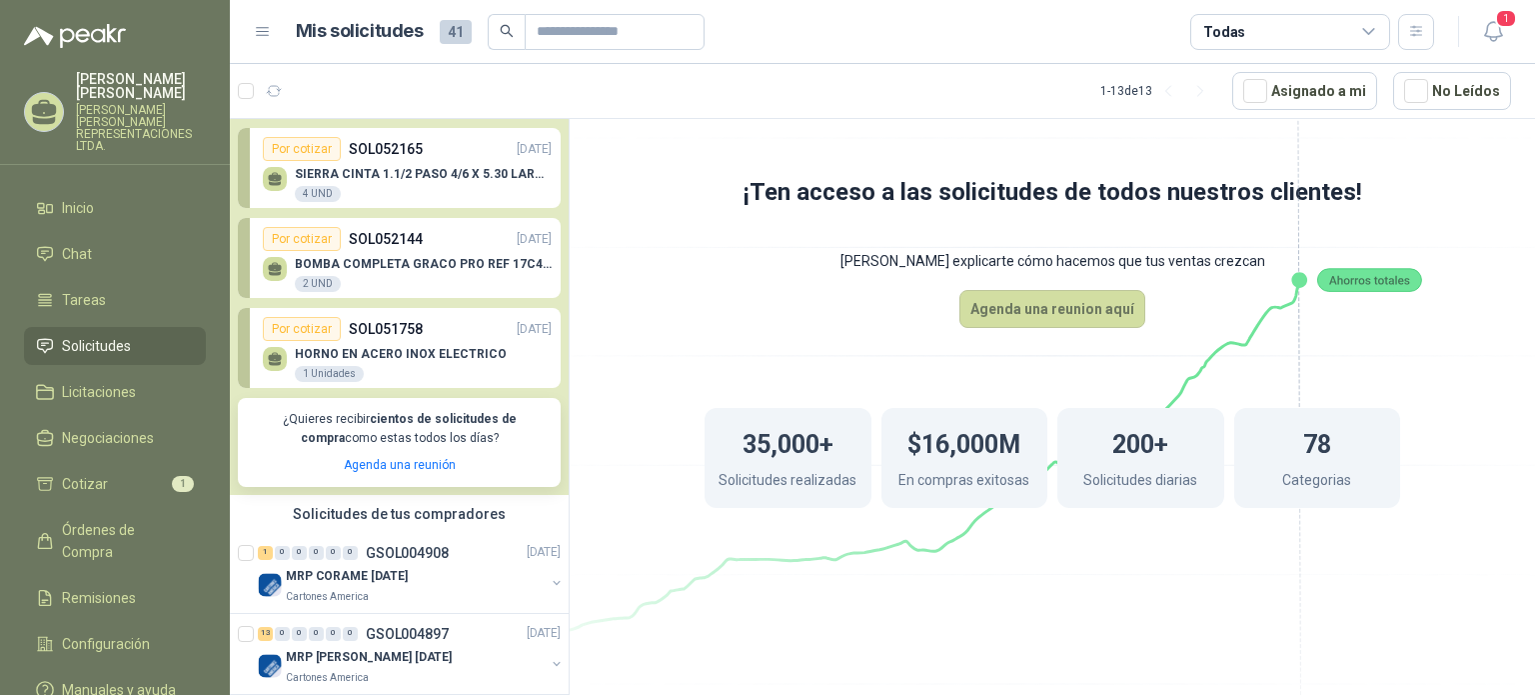
scroll to position [200, 0]
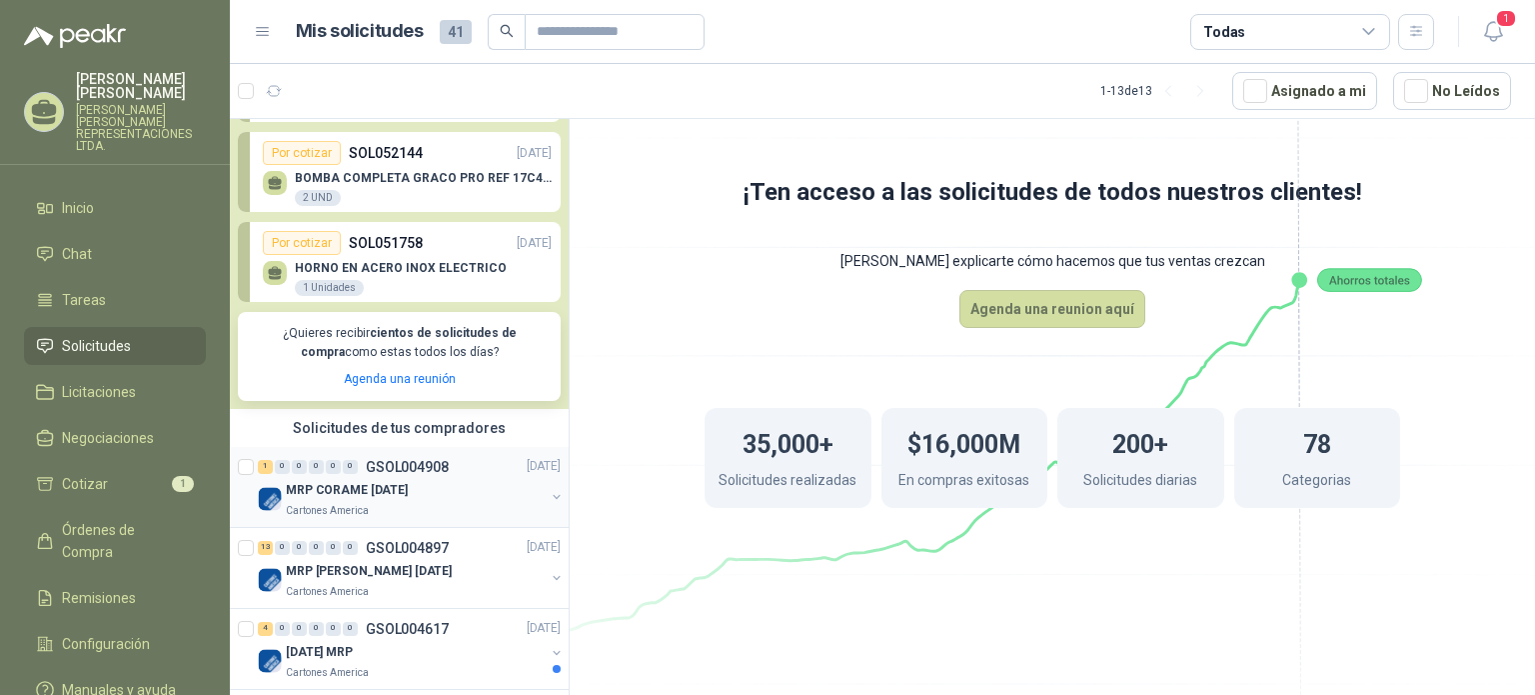
click at [396, 463] on p "GSOL004908" at bounding box center [407, 467] width 83 height 14
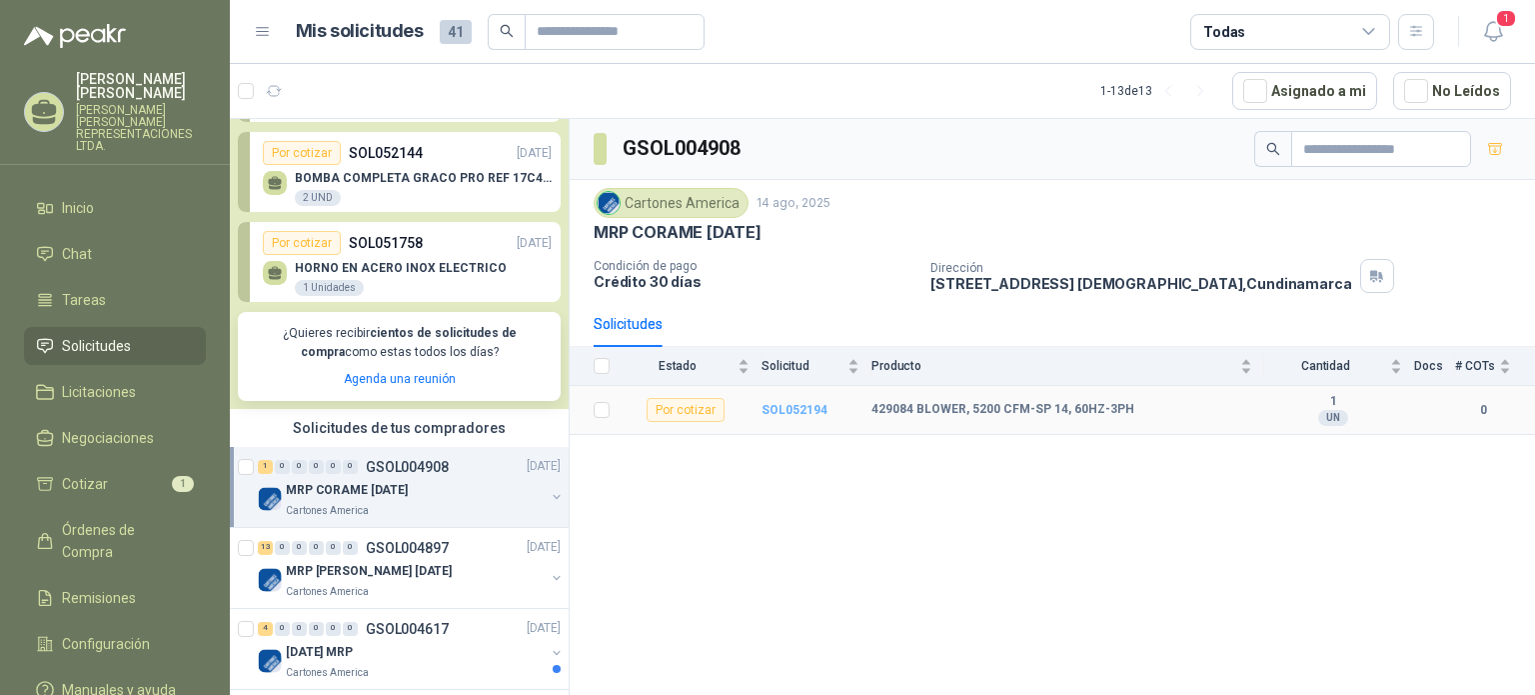
click at [790, 405] on b "SOL052194" at bounding box center [795, 410] width 66 height 14
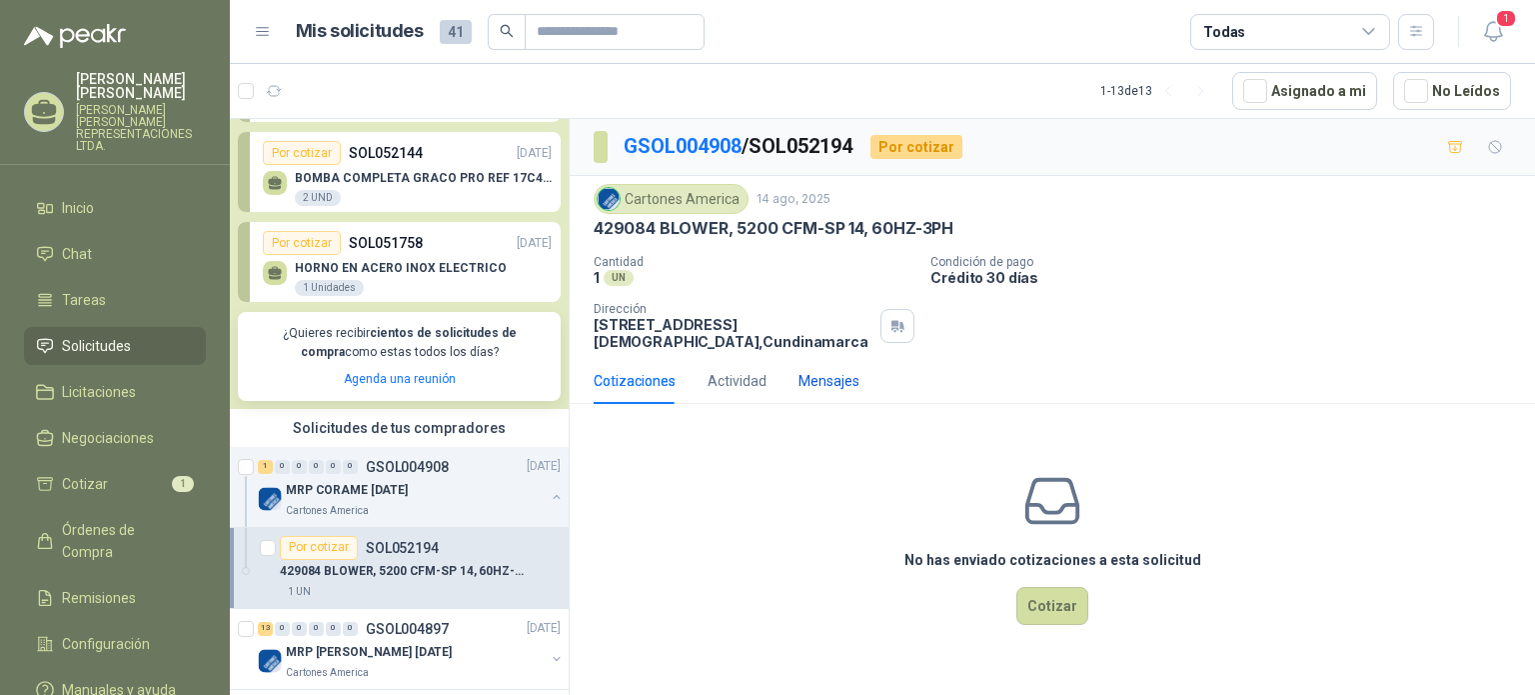
click at [828, 386] on div "Mensajes" at bounding box center [829, 381] width 61 height 22
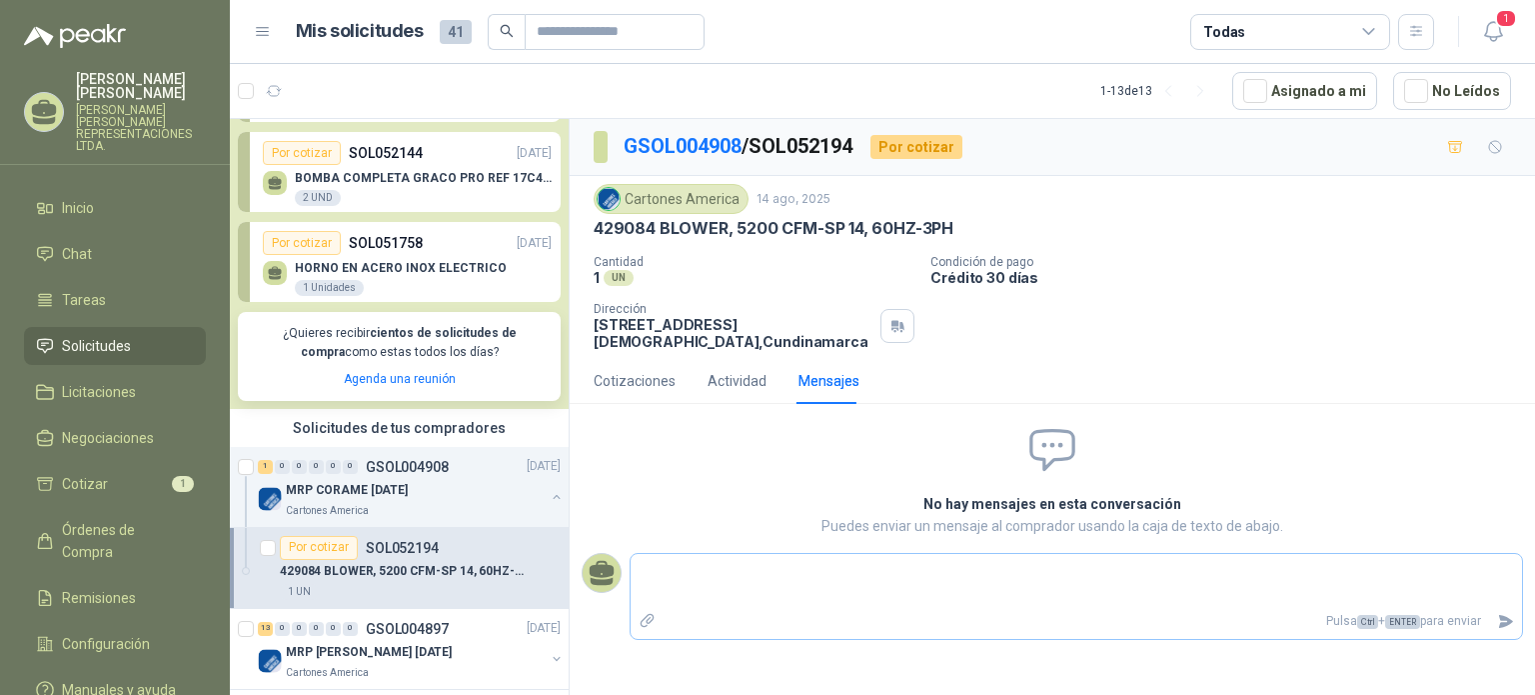
type textarea "*"
type textarea "**"
type textarea "****"
type textarea "*****"
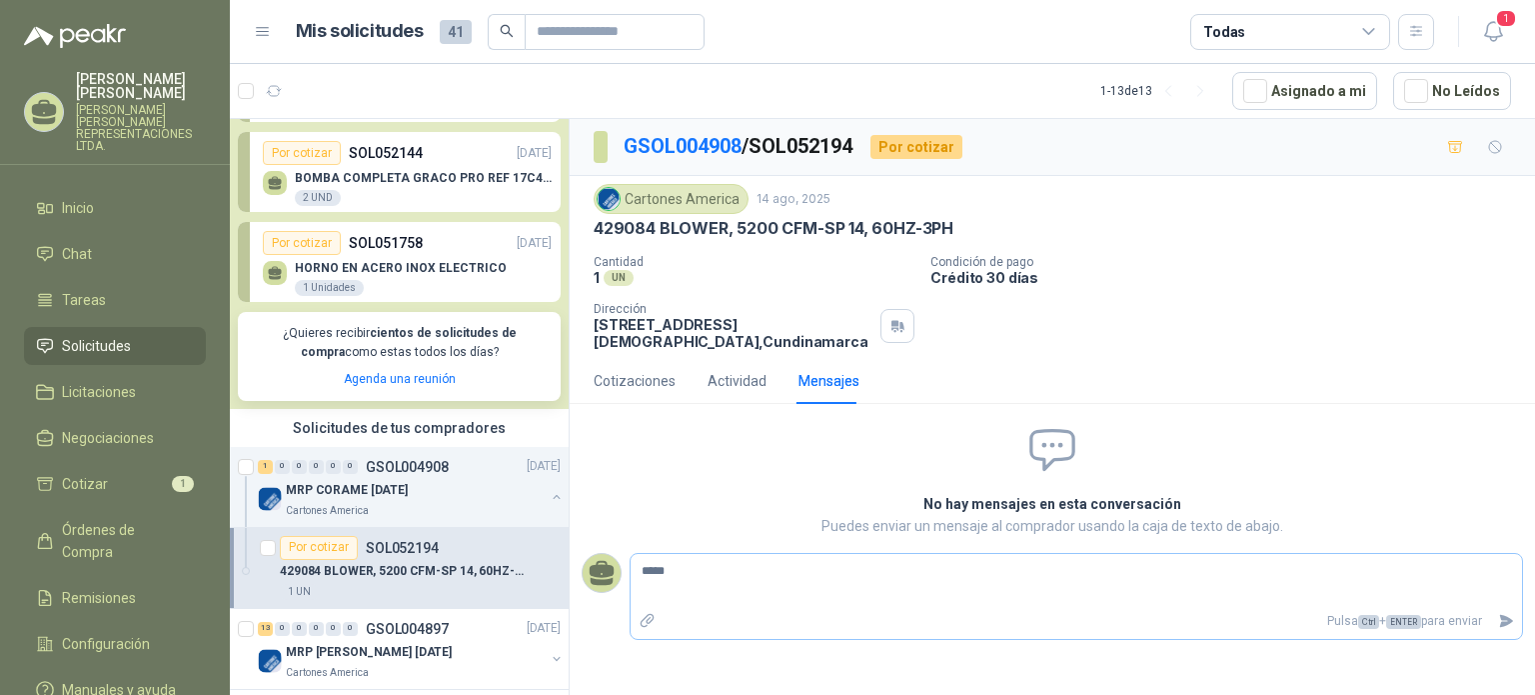
type textarea "******"
type textarea "*******"
type textarea "*********"
type textarea "**********"
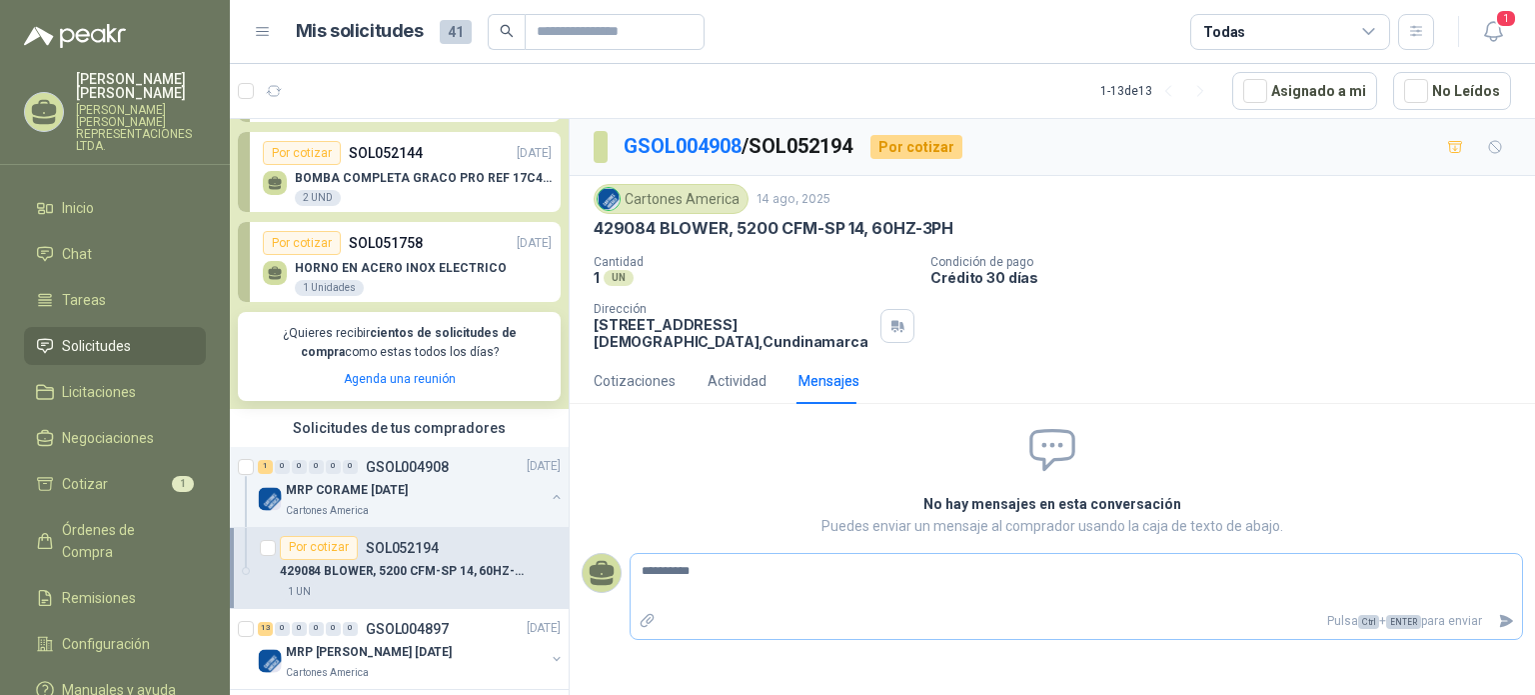
type textarea "**********"
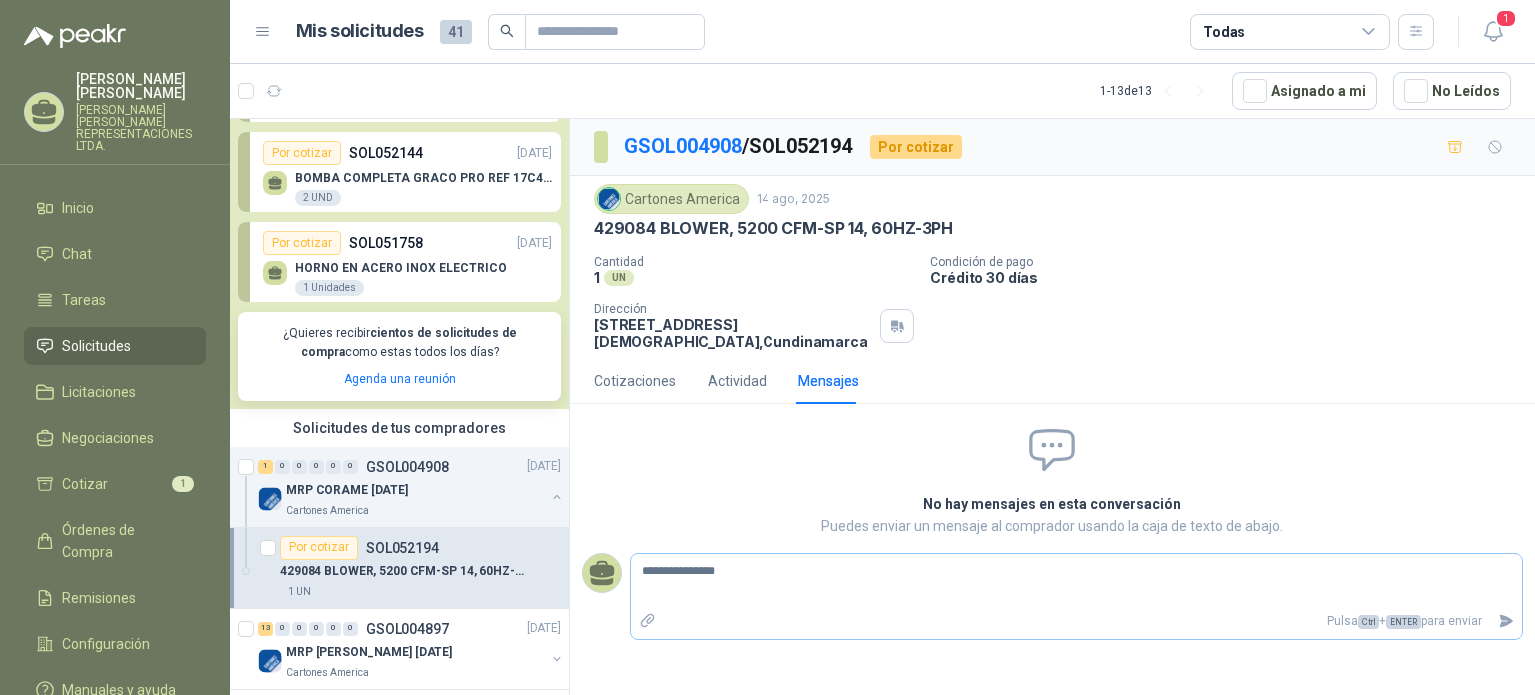
type textarea "**********"
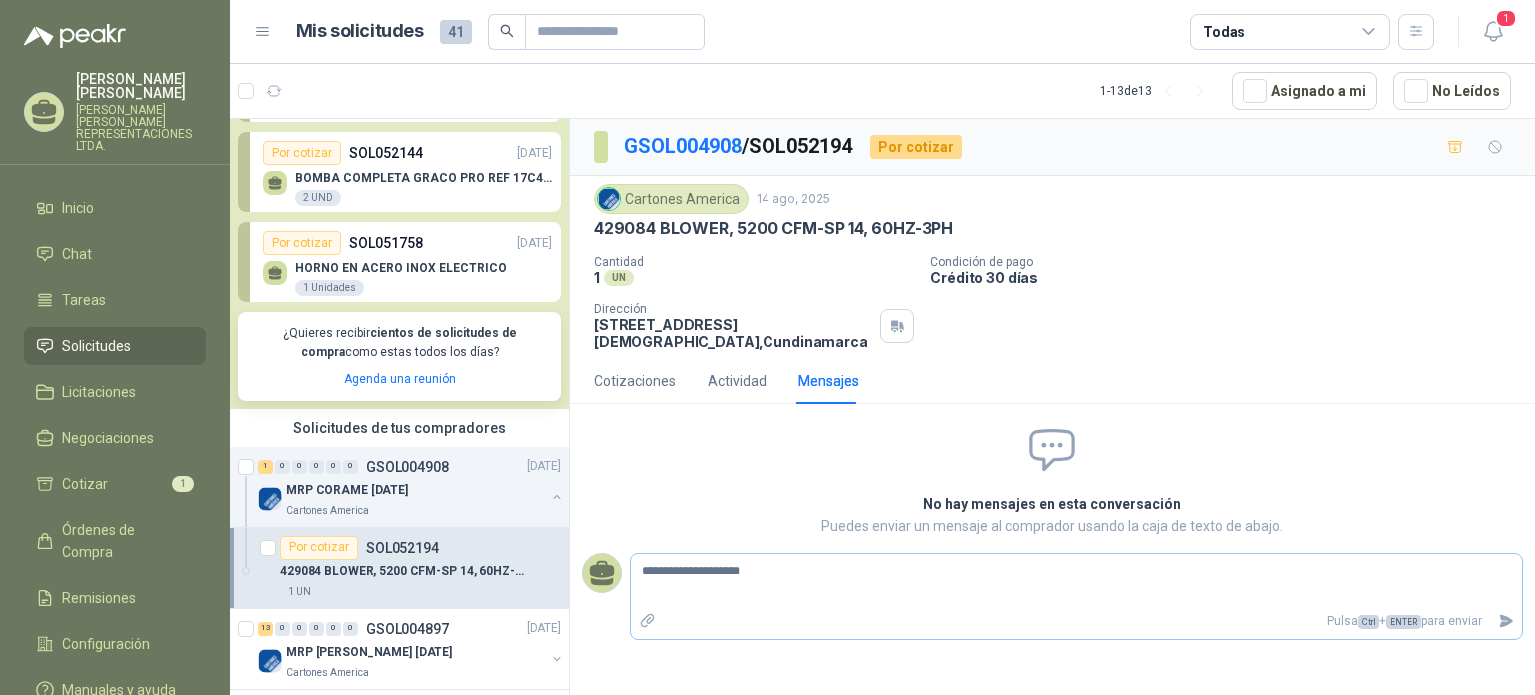
type textarea "**********"
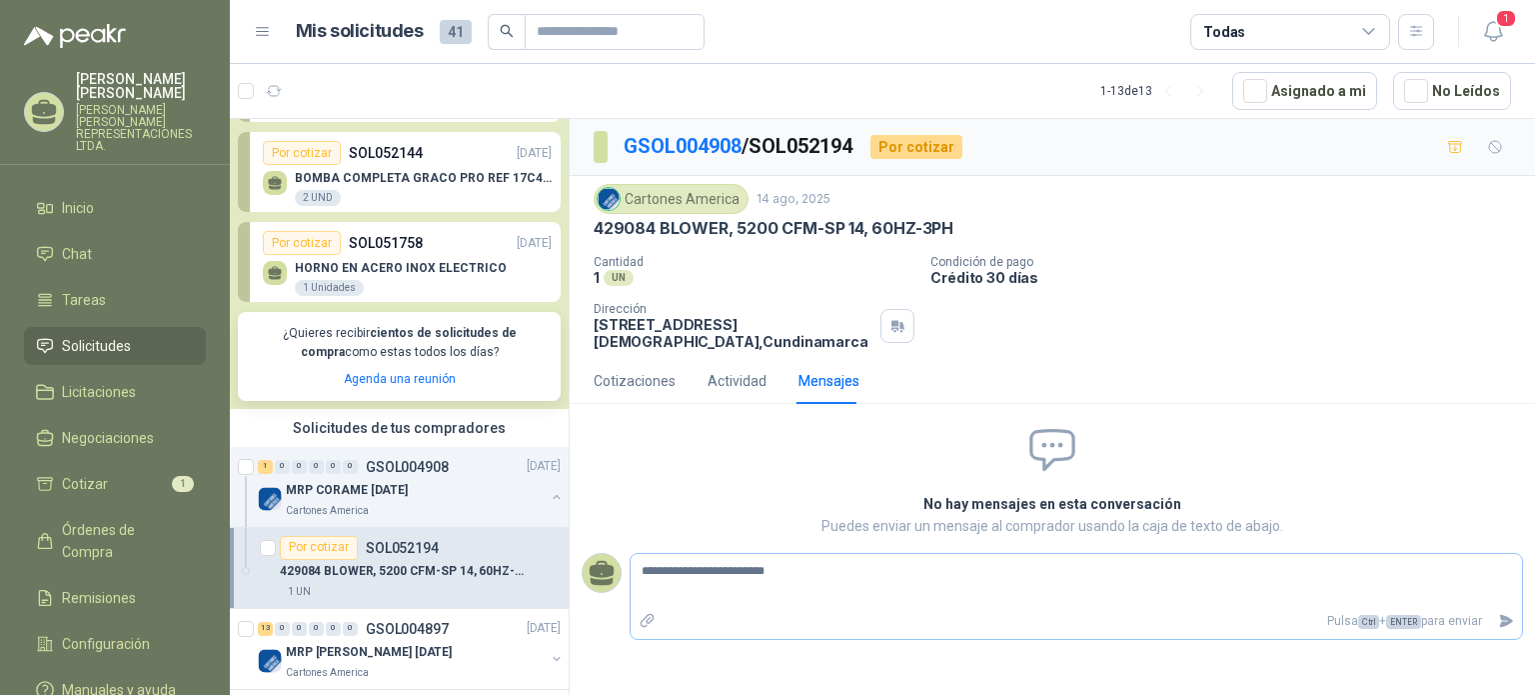
type textarea "**********"
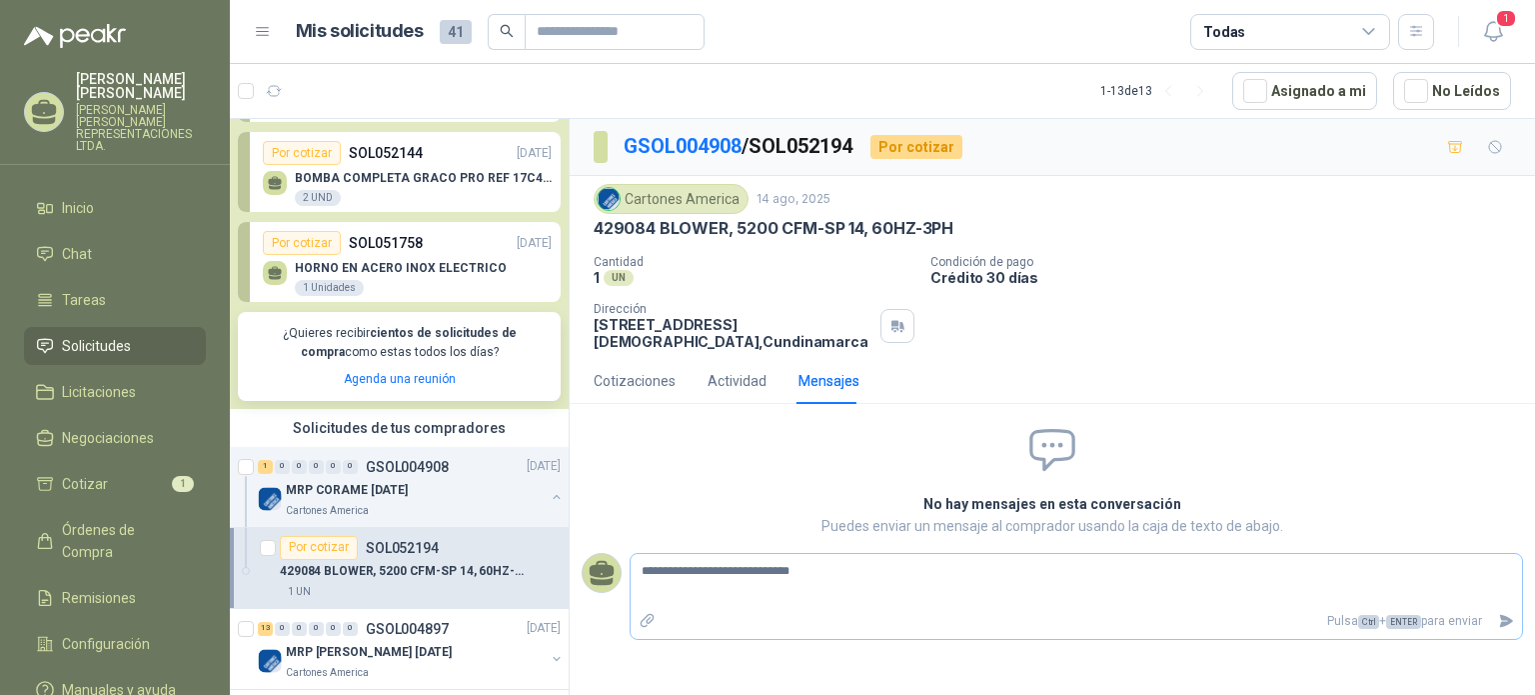
type textarea "**********"
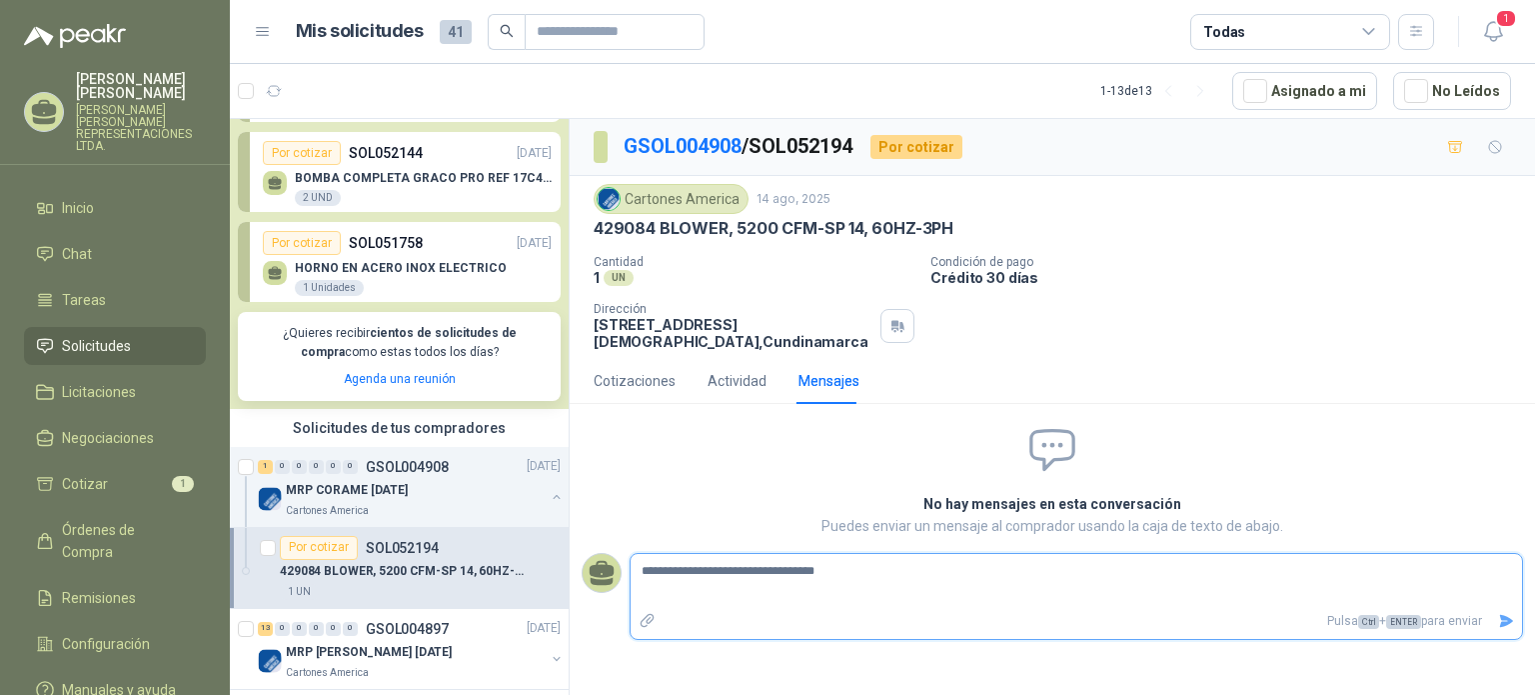
click at [1502, 621] on icon "Enviar" at bounding box center [1507, 621] width 14 height 13
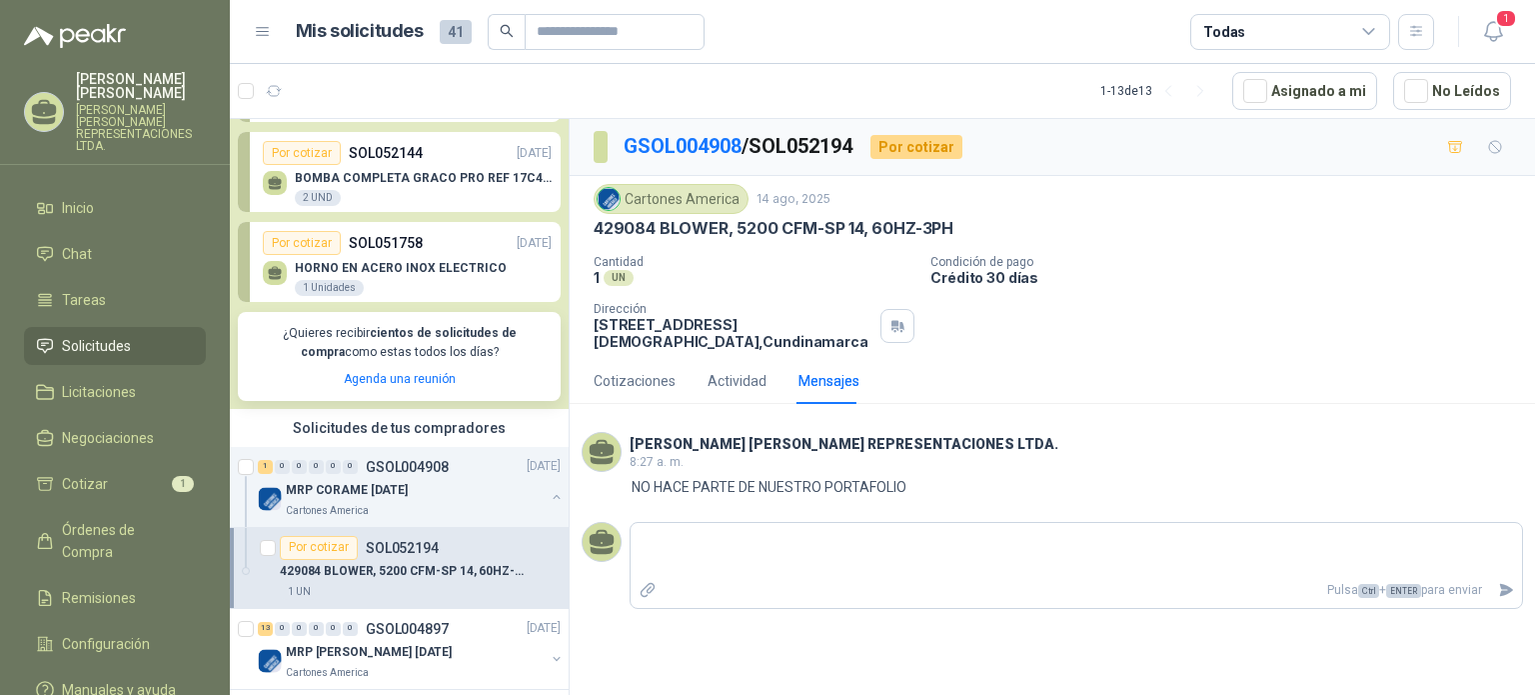
click at [386, 264] on p "HORNO EN ACERO INOX ELECTRICO" at bounding box center [401, 268] width 212 height 14
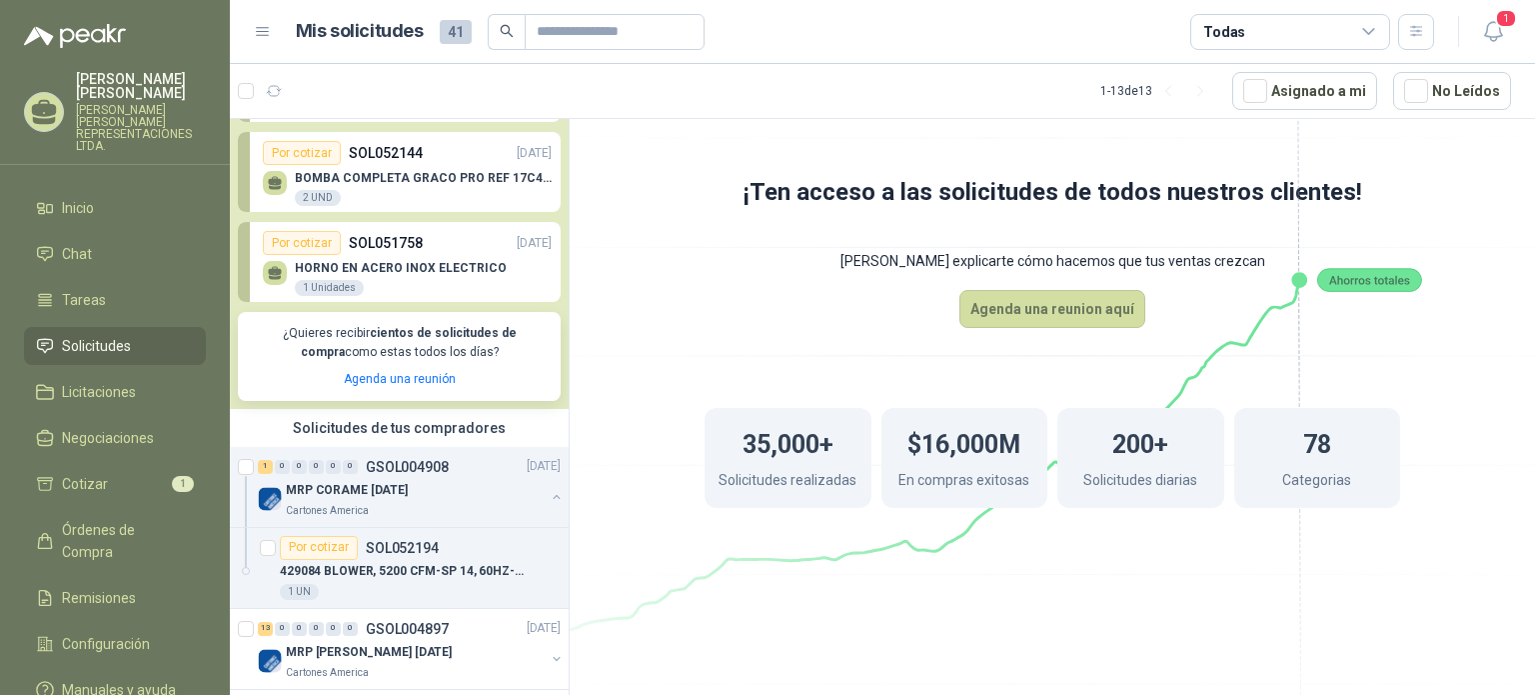
click at [408, 236] on p "SOL051758" at bounding box center [386, 243] width 74 height 22
click at [390, 236] on p "SOL051758" at bounding box center [386, 243] width 74 height 22
click at [296, 238] on div "Por cotizar" at bounding box center [302, 243] width 78 height 24
click at [376, 149] on p "SOL052144" at bounding box center [386, 153] width 74 height 22
click at [320, 148] on div "Por cotizar" at bounding box center [302, 153] width 78 height 24
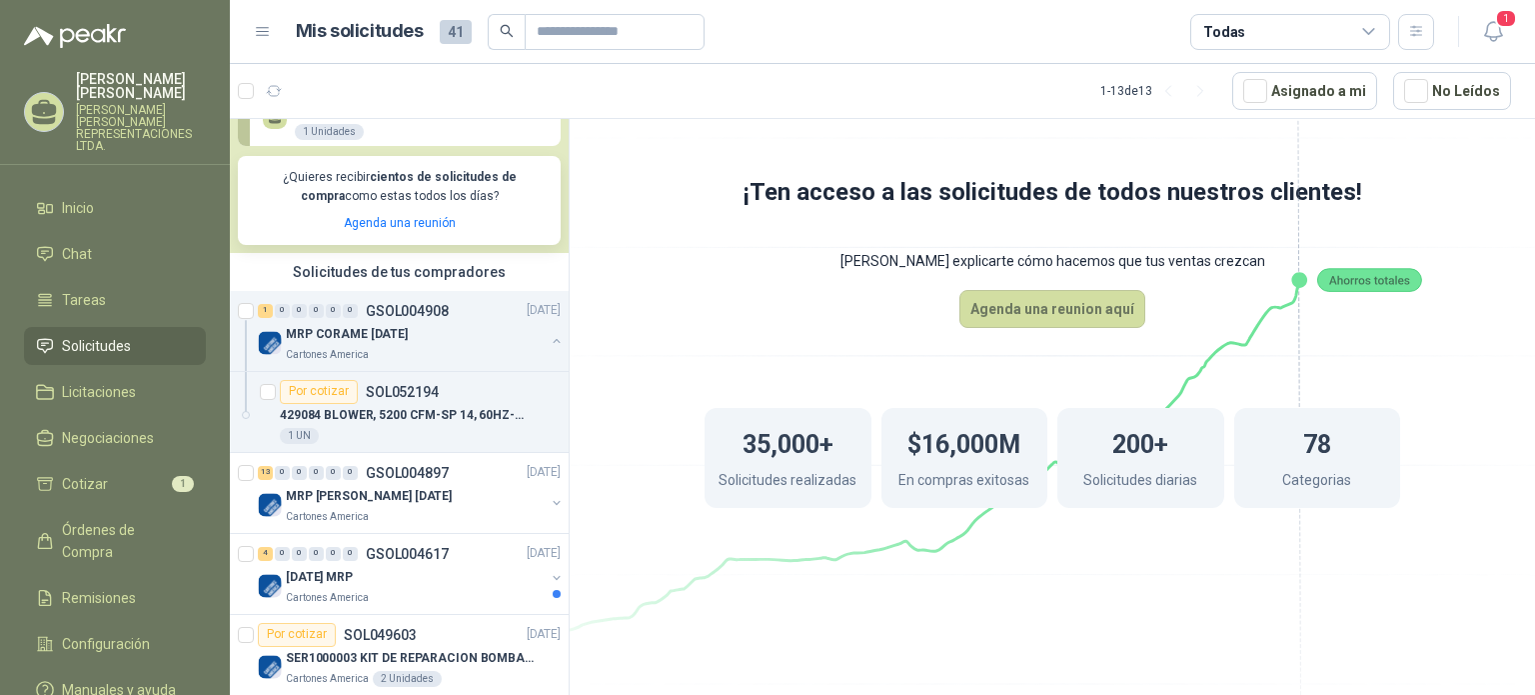
scroll to position [500, 0]
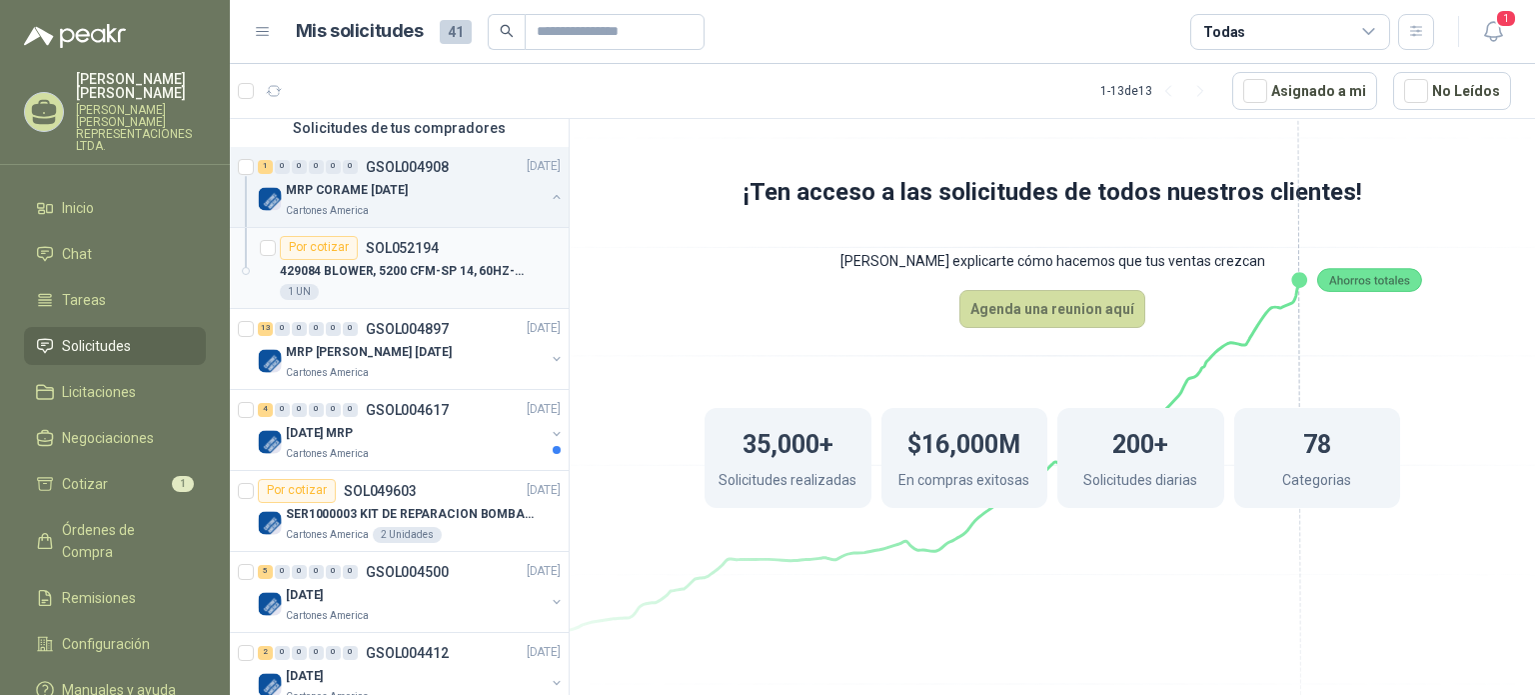
click at [304, 233] on article "Por cotizar SOL052194 429084 BLOWER, 5200 CFM-SP 14, 60HZ-3PH 1 UN" at bounding box center [399, 268] width 339 height 81
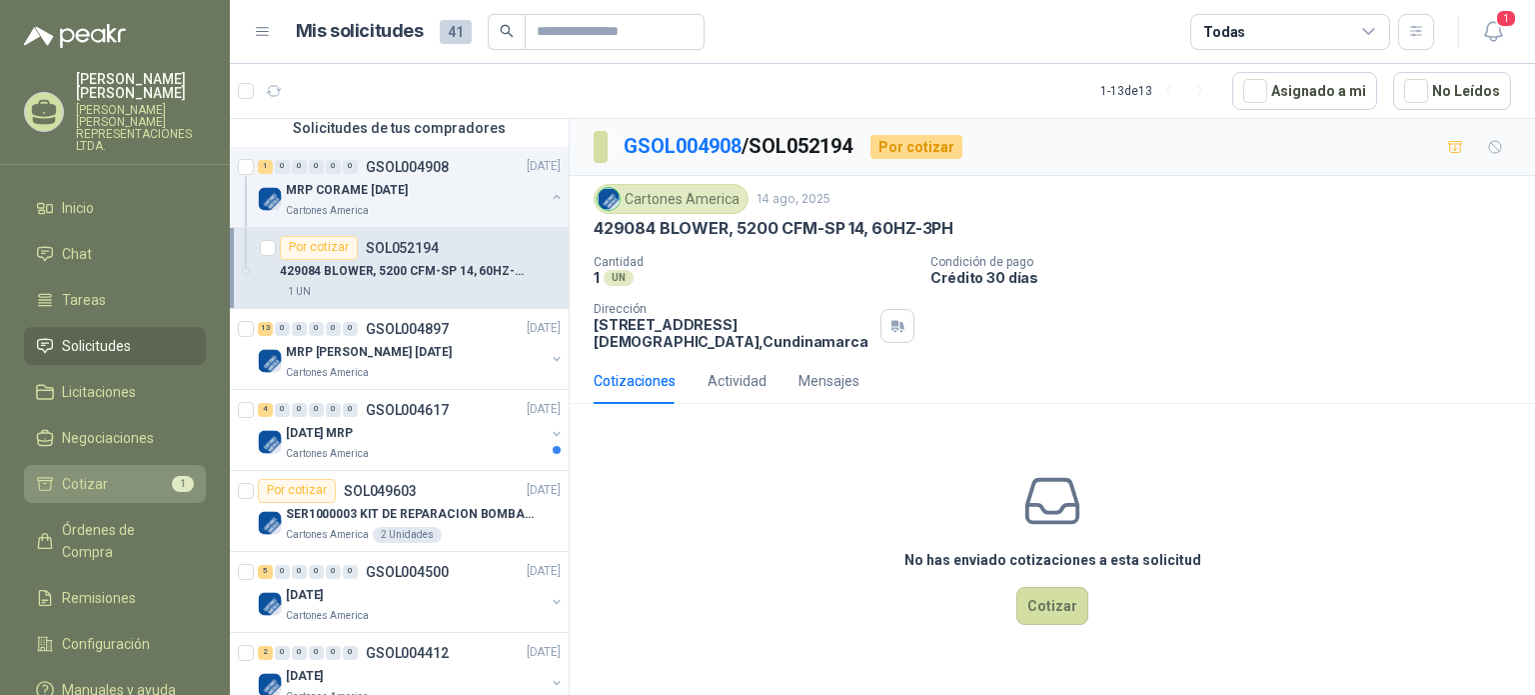
click at [107, 473] on li "Cotizar 1" at bounding box center [115, 484] width 158 height 22
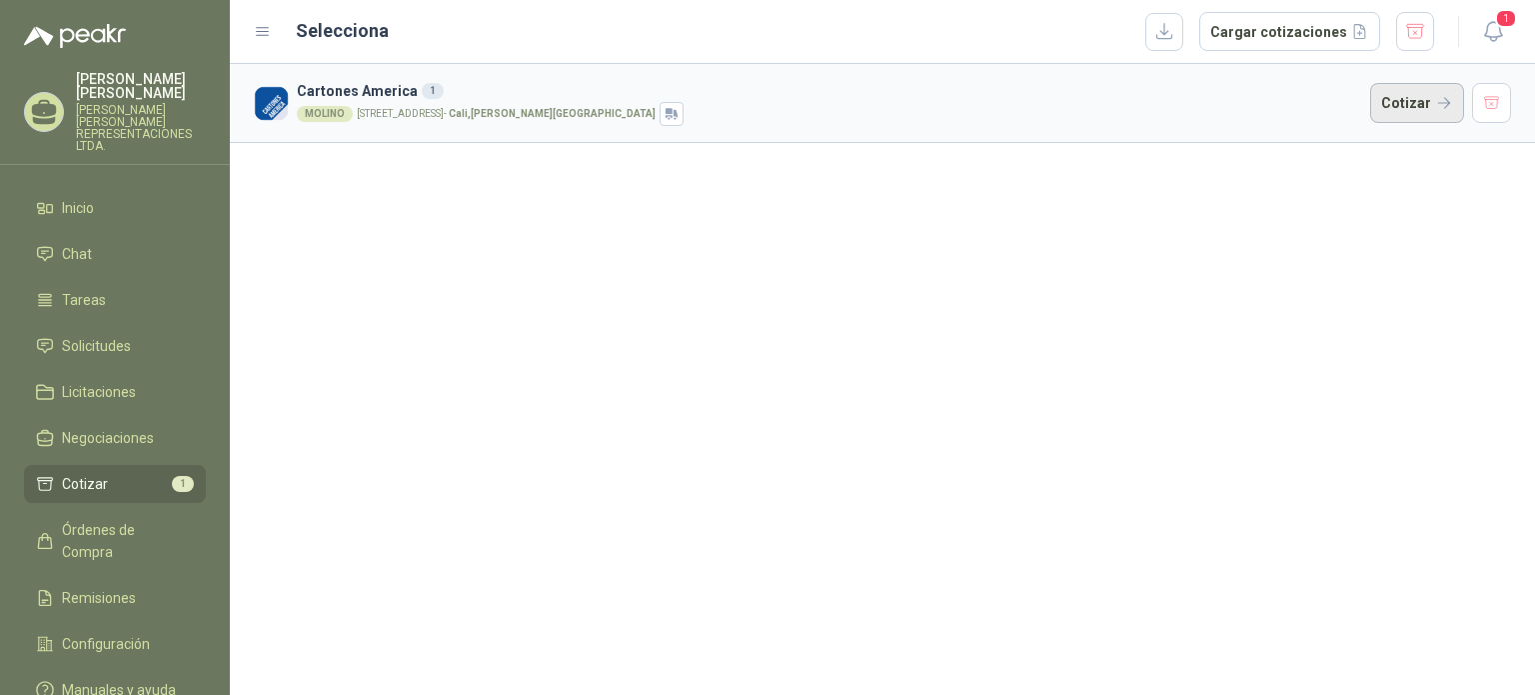
click at [1404, 103] on button "Cotizar" at bounding box center [1418, 103] width 94 height 40
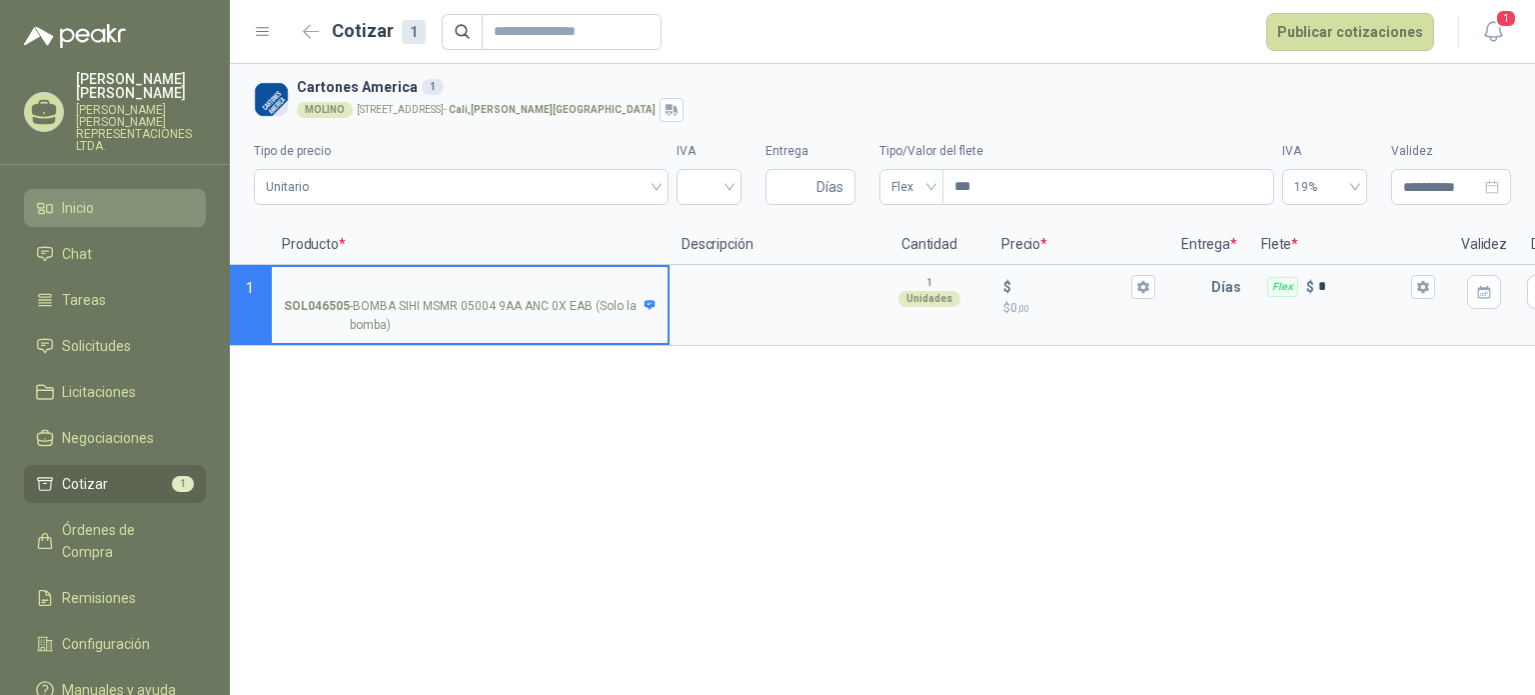
click at [92, 197] on span "Inicio" at bounding box center [78, 208] width 32 height 22
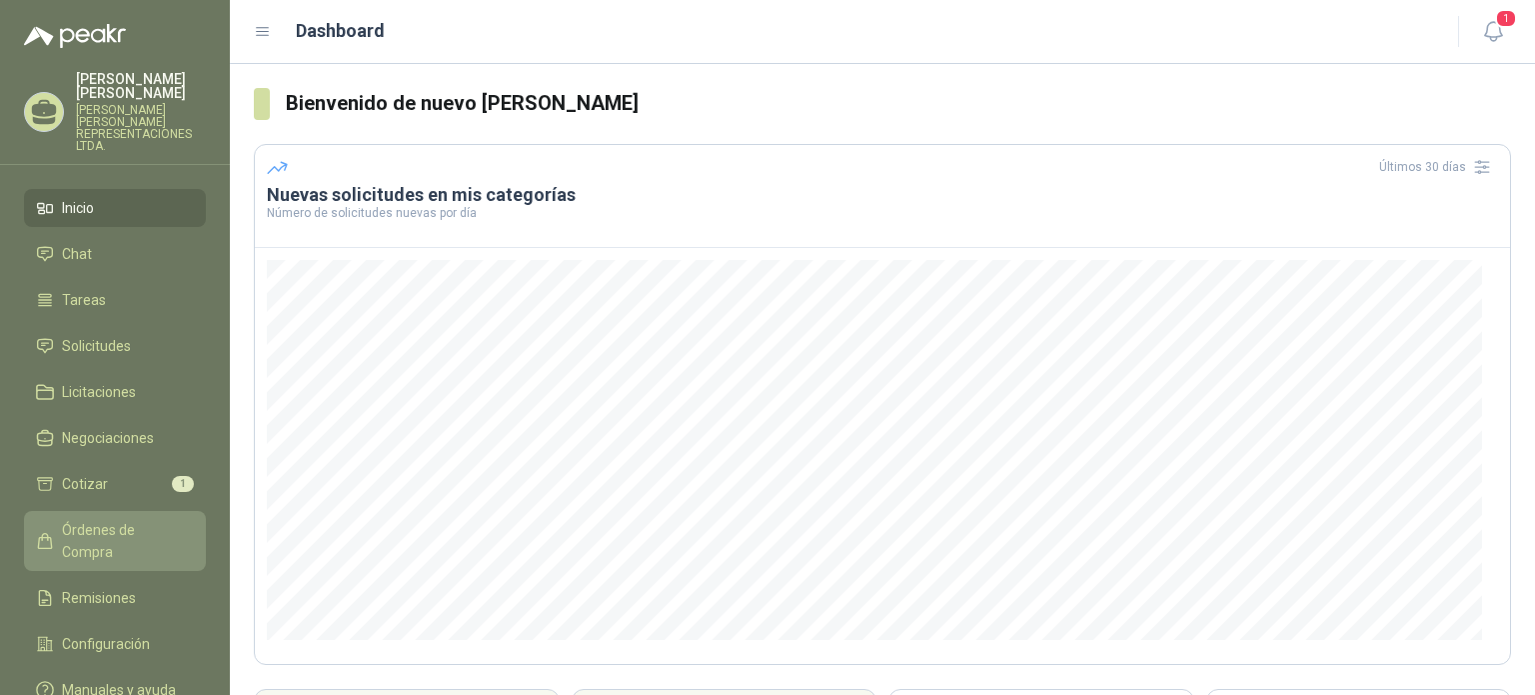
click at [129, 519] on span "Órdenes de Compra" at bounding box center [124, 541] width 125 height 44
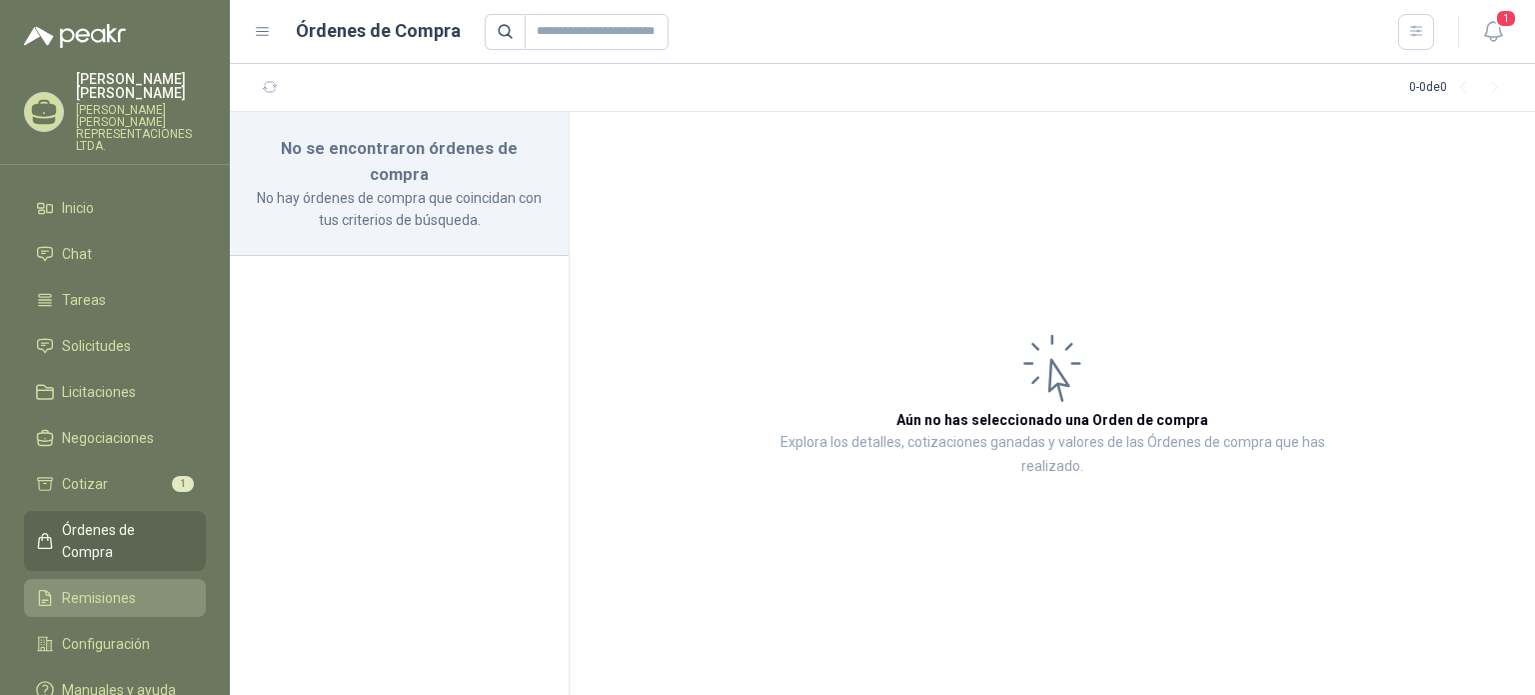
click at [96, 587] on span "Remisiones" at bounding box center [99, 598] width 74 height 22
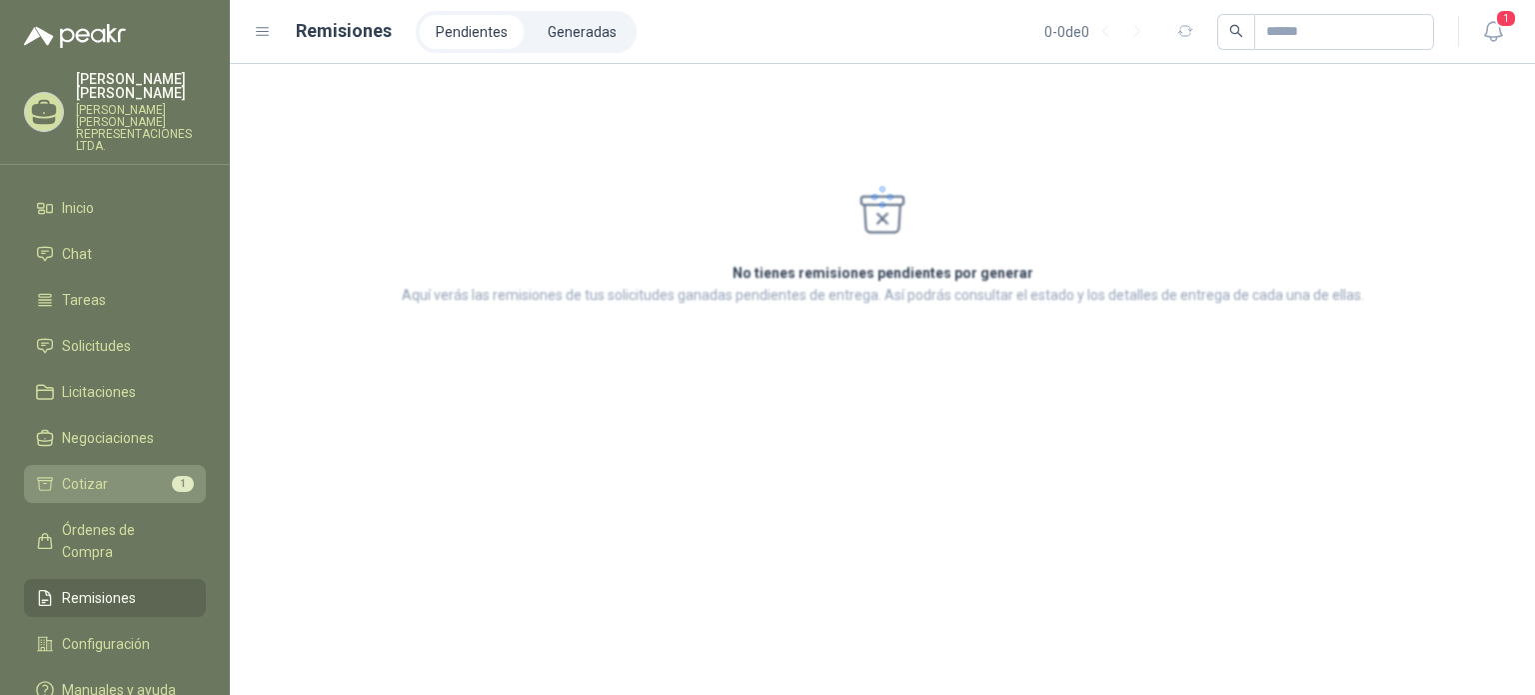
click at [100, 473] on span "Cotizar" at bounding box center [85, 484] width 46 height 22
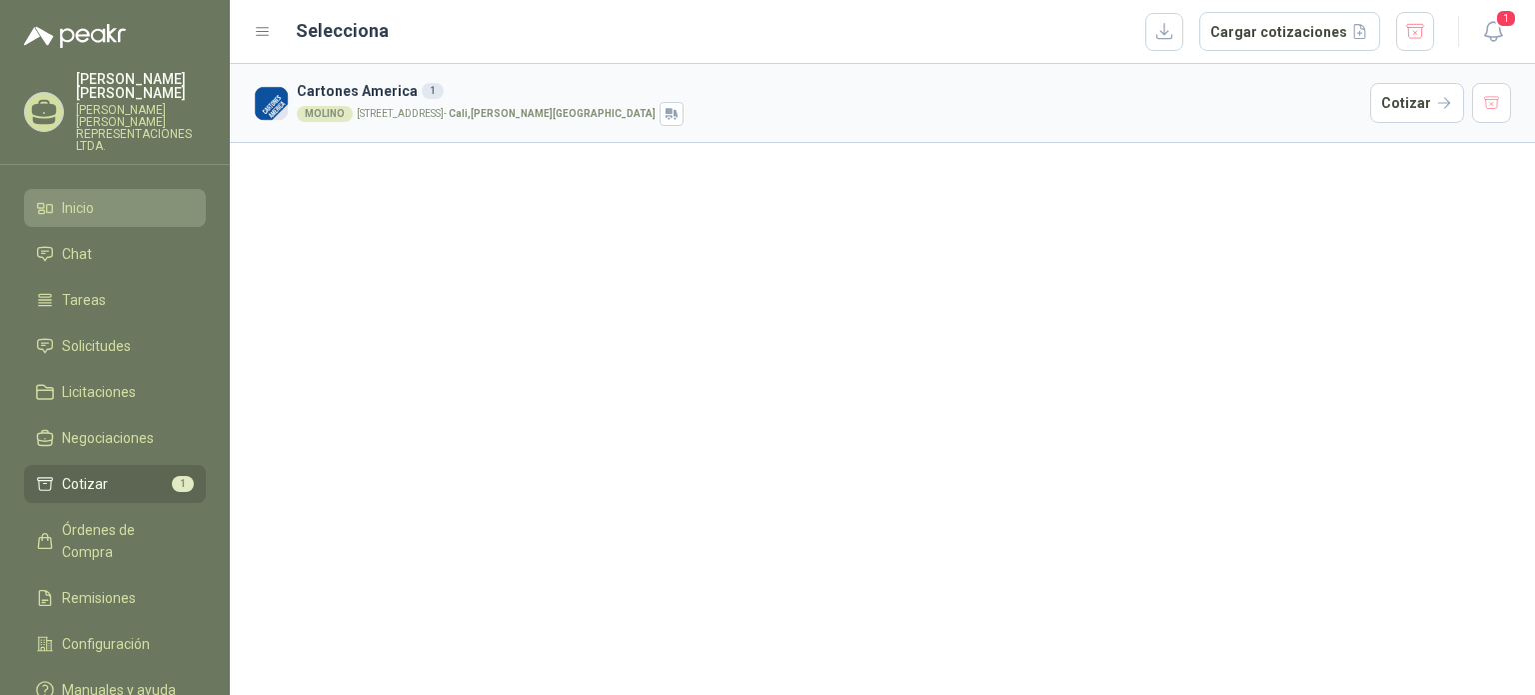
click at [68, 197] on span "Inicio" at bounding box center [78, 208] width 32 height 22
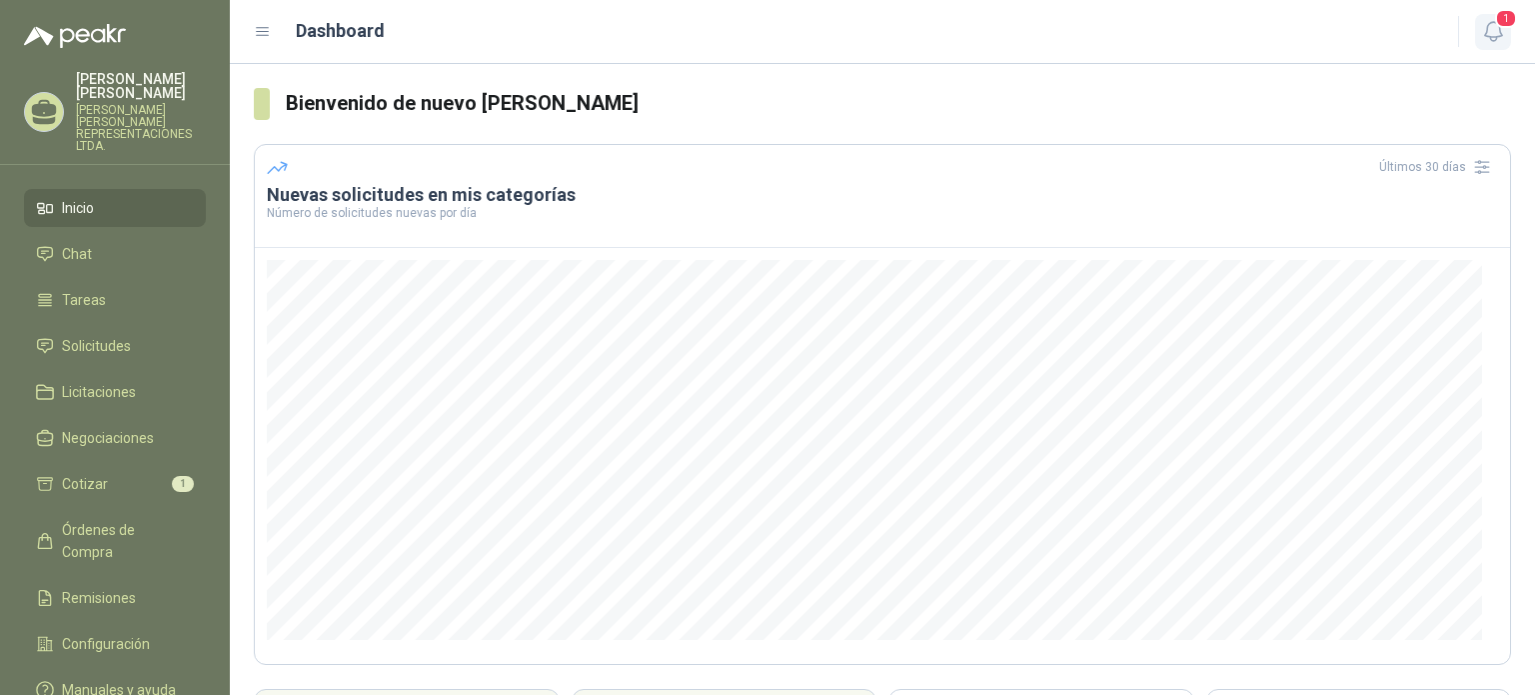
click at [1492, 19] on icon "button" at bounding box center [1493, 31] width 25 height 25
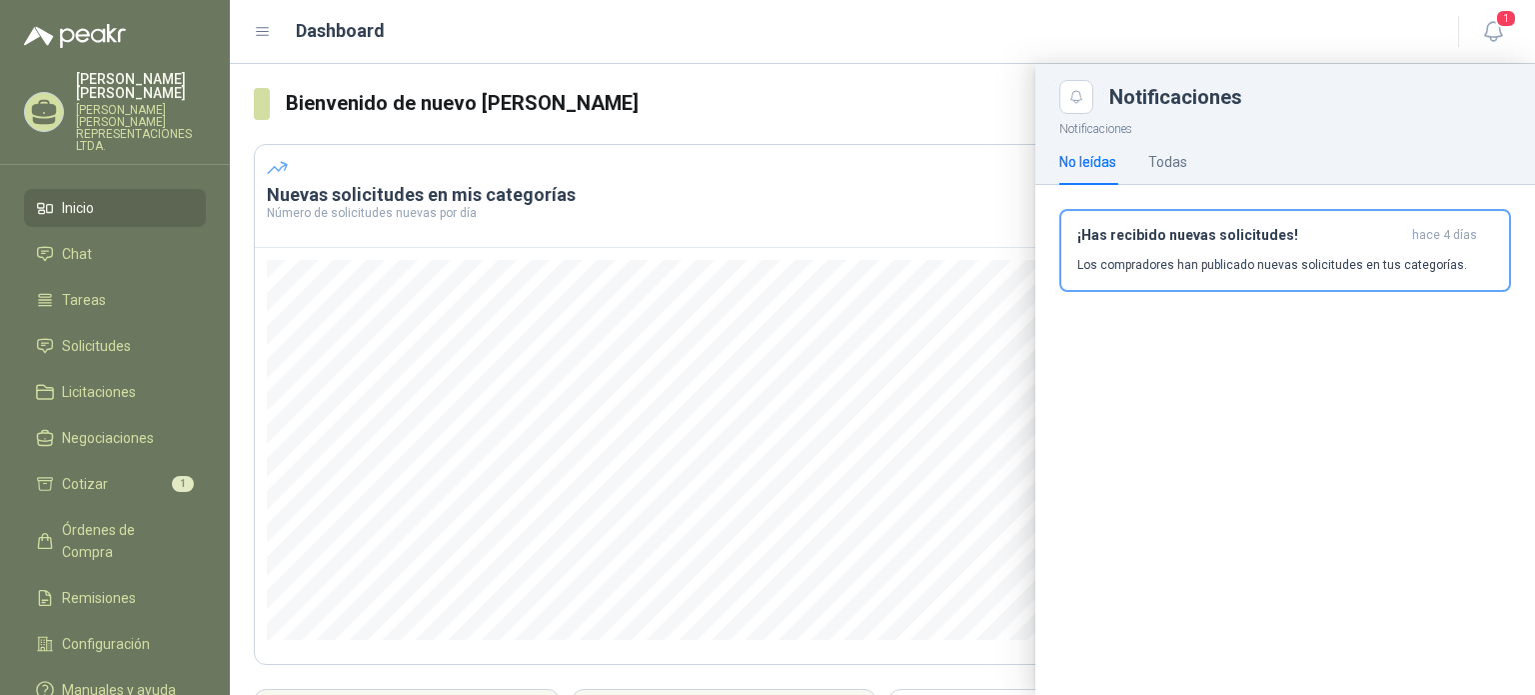
click at [779, 197] on div at bounding box center [883, 379] width 1306 height 631
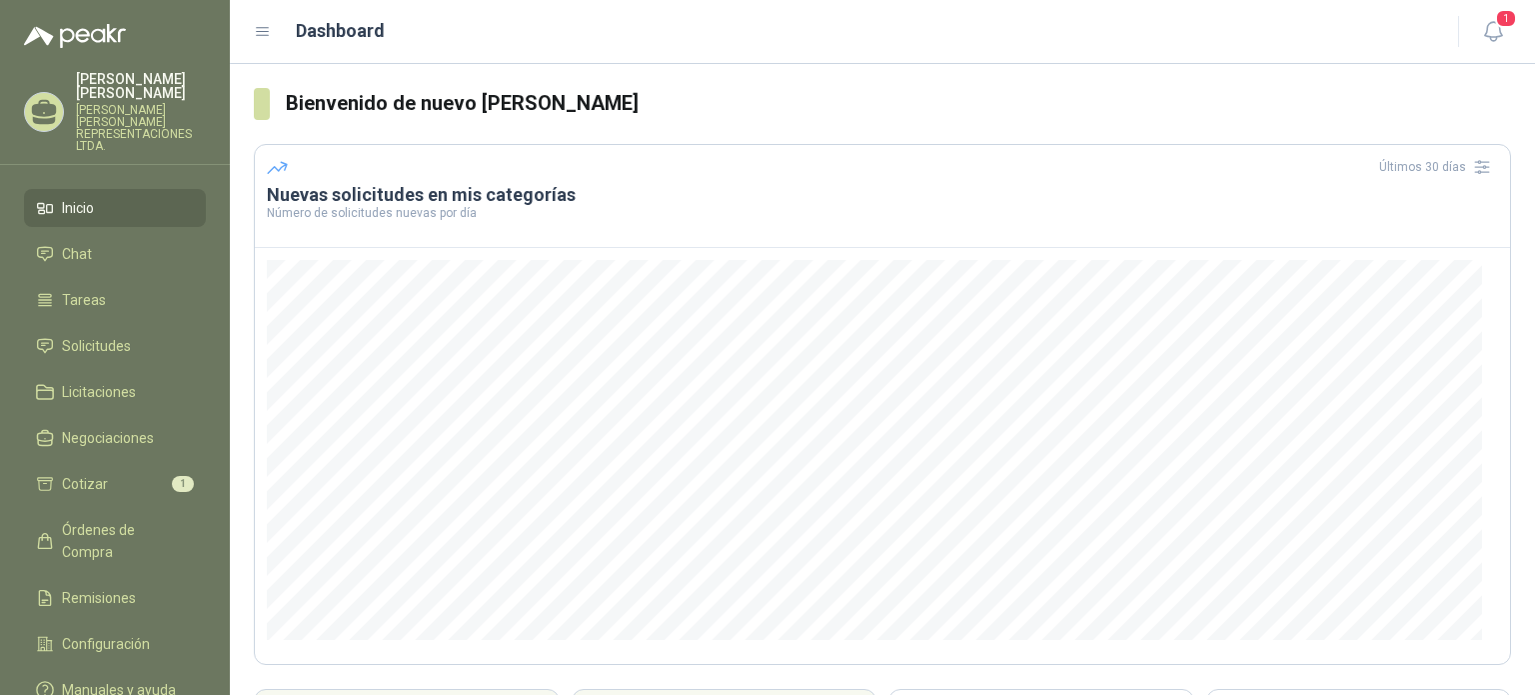
click at [100, 77] on p "[PERSON_NAME]" at bounding box center [141, 86] width 130 height 28
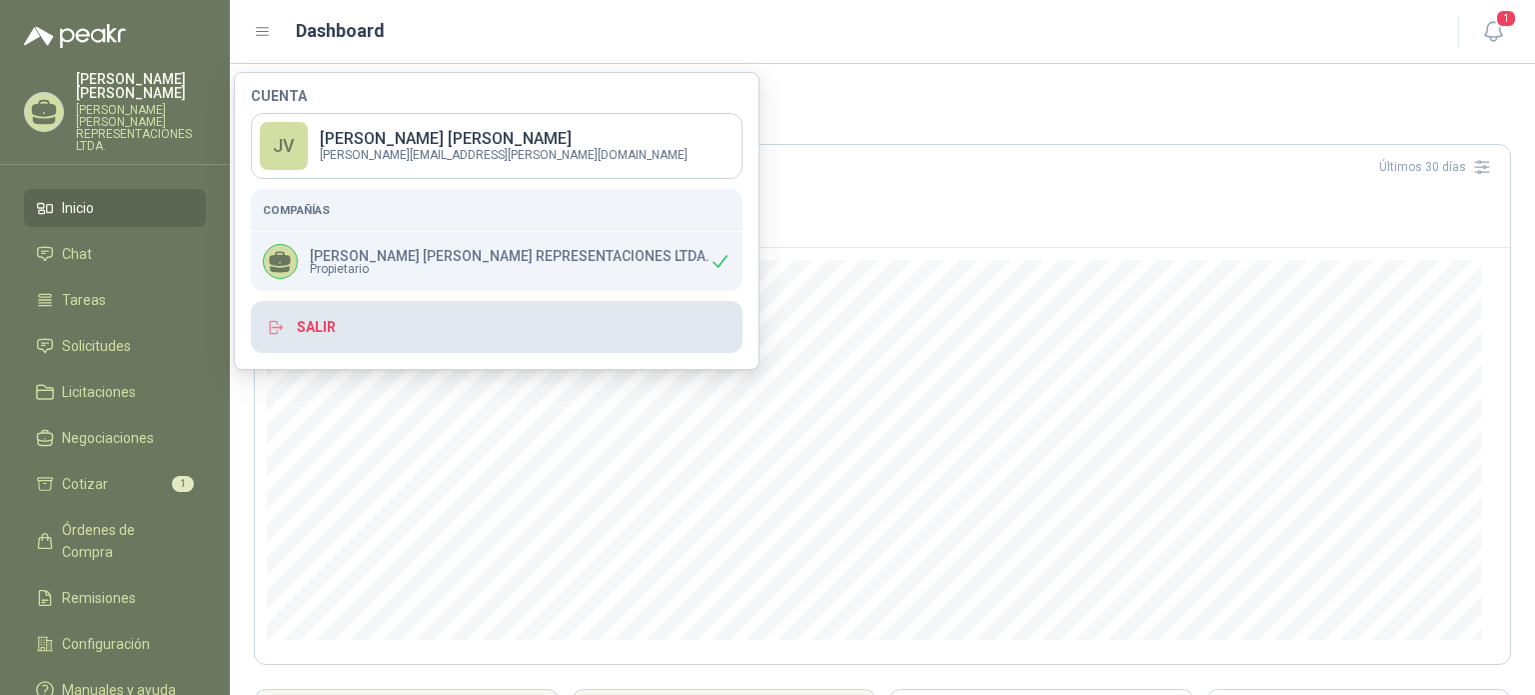
click at [330, 327] on button "Salir" at bounding box center [497, 327] width 492 height 52
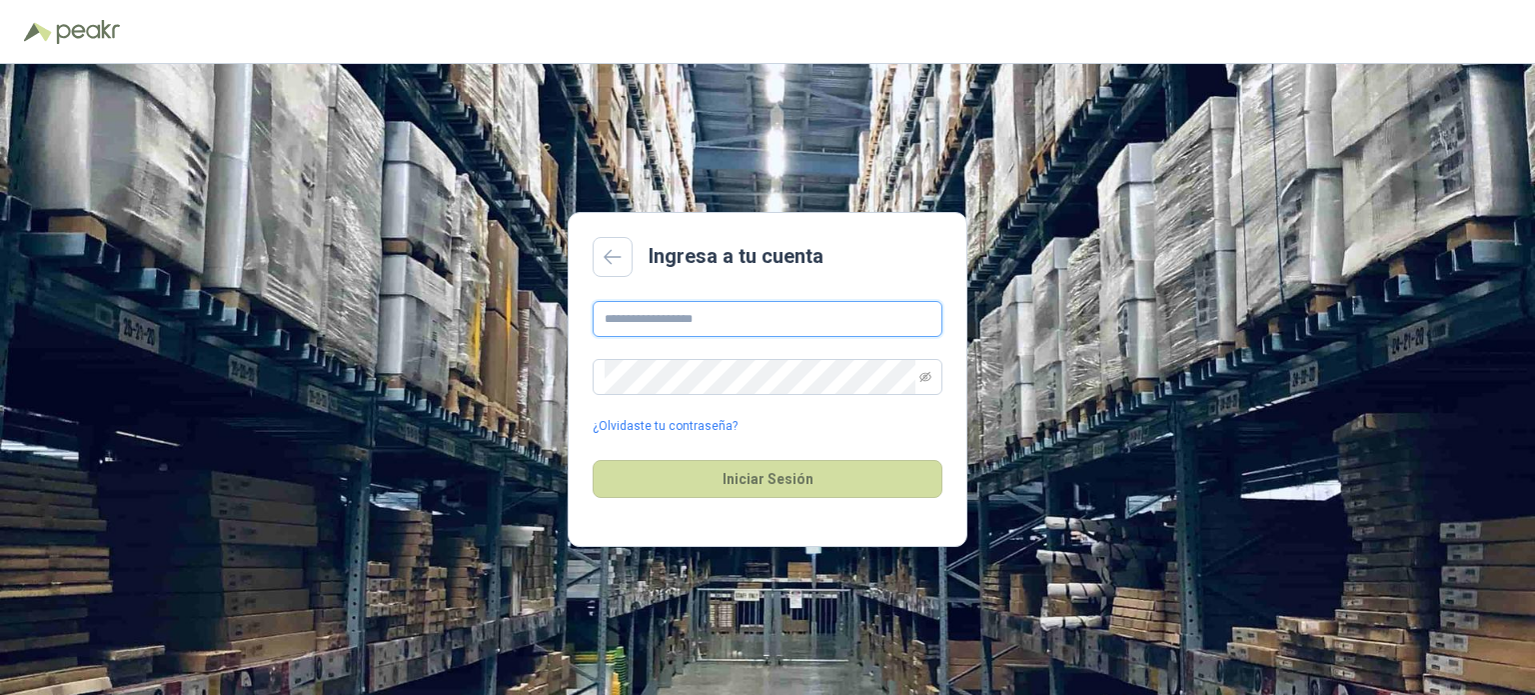
type input "**********"
